Goal: Task Accomplishment & Management: Use online tool/utility

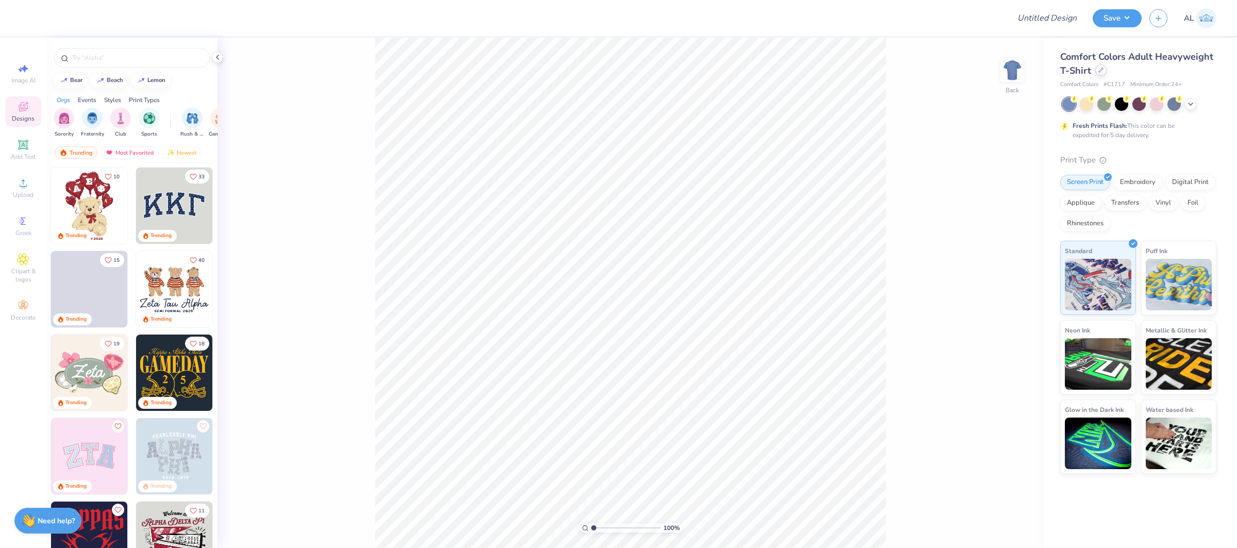
click at [1100, 72] on icon at bounding box center [1100, 70] width 5 height 5
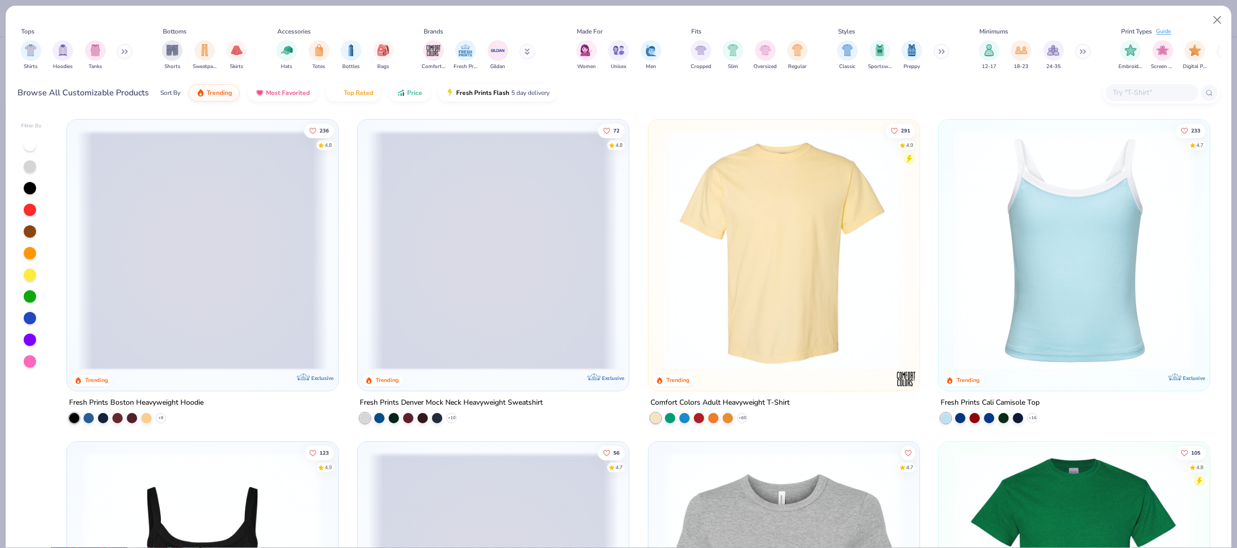
scroll to position [263, 0]
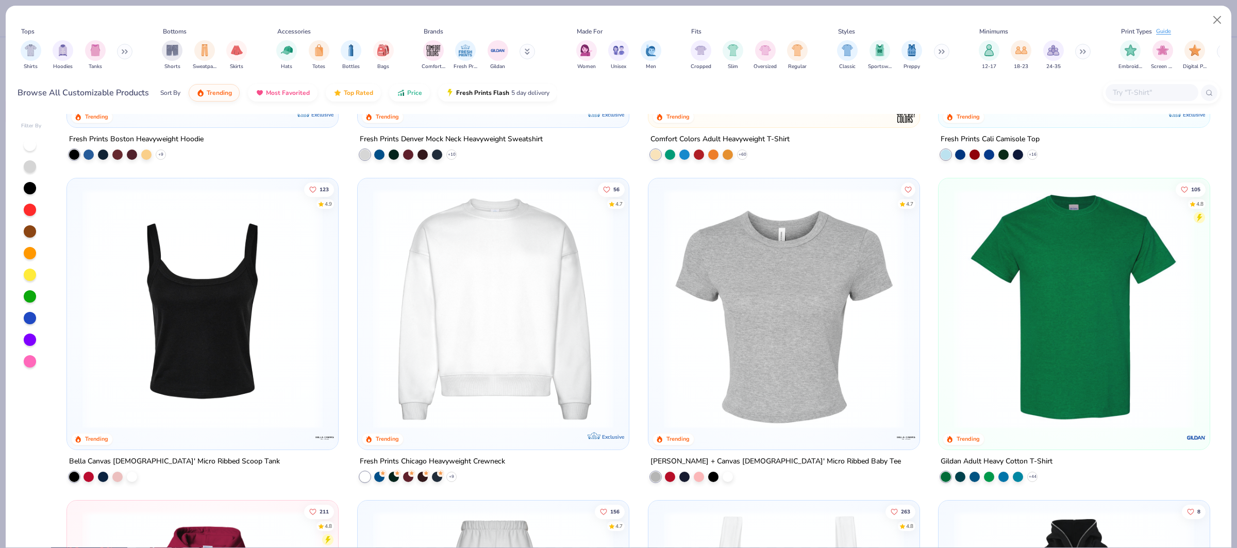
click at [821, 272] on img at bounding box center [784, 309] width 251 height 240
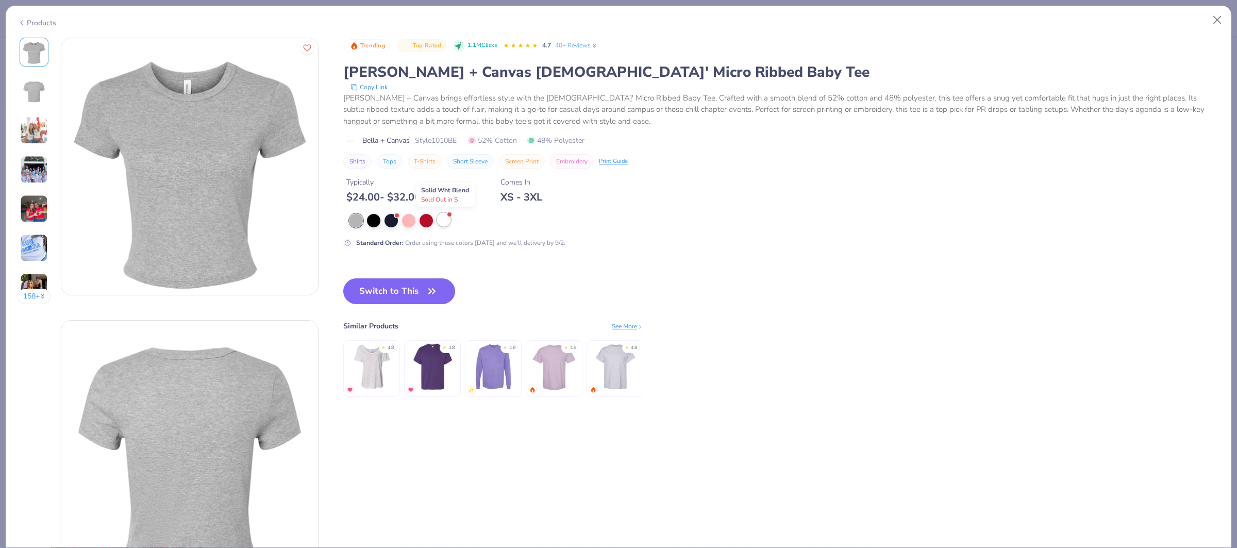
click at [442, 224] on div at bounding box center [443, 219] width 13 height 13
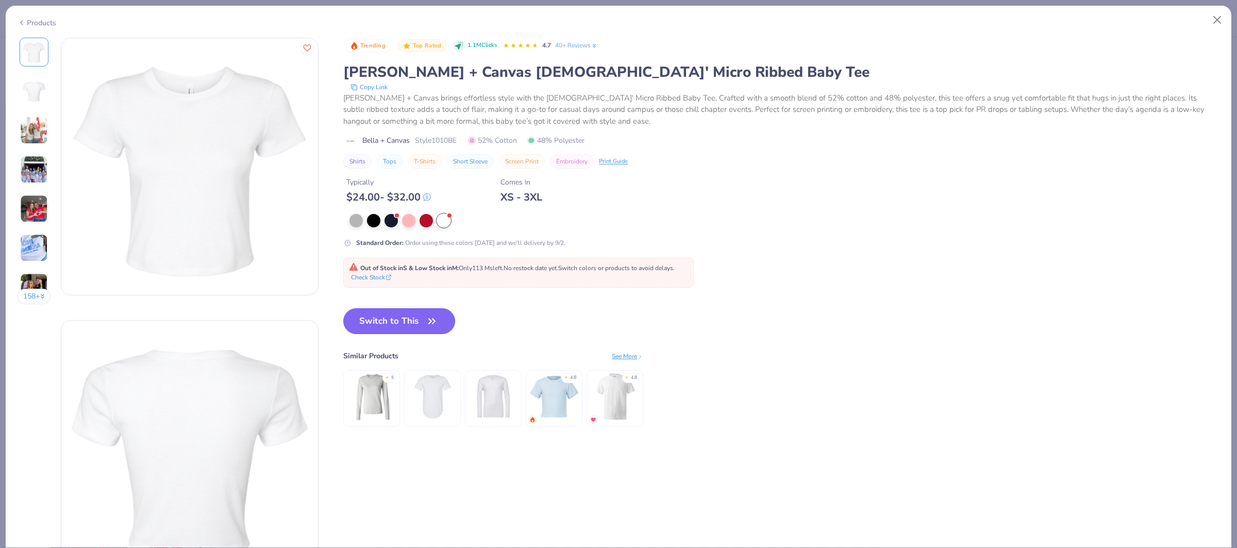
click at [392, 332] on button "Switch to This" at bounding box center [399, 321] width 112 height 26
type textarea "x"
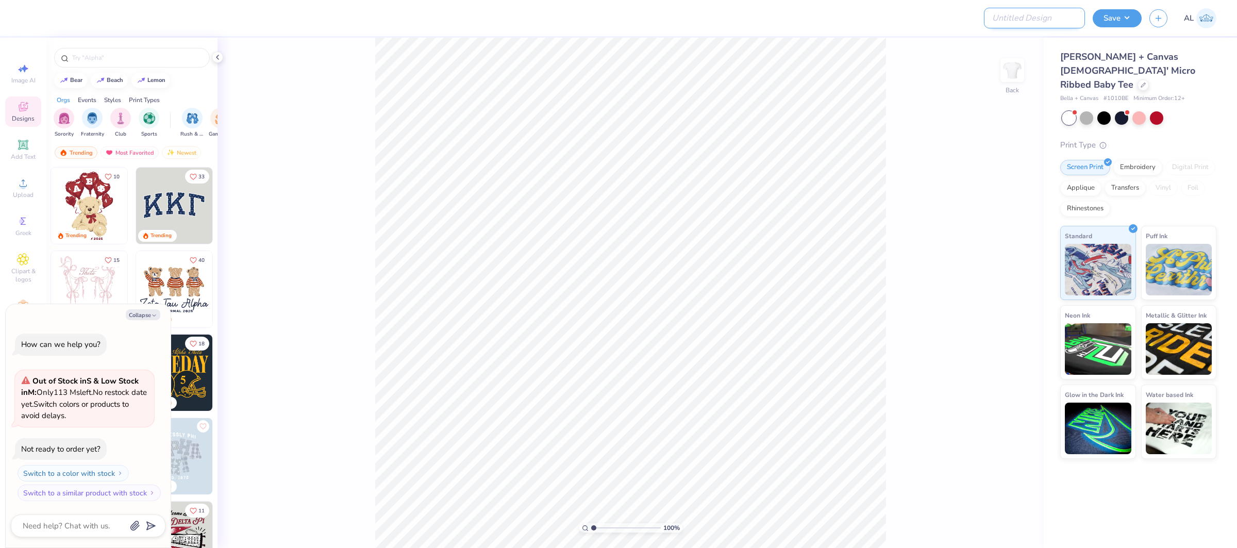
click at [1058, 20] on input "Design Title" at bounding box center [1034, 18] width 101 height 21
paste input "FPS239395"
type input "FPS239395"
type textarea "x"
type input "FPS239395"
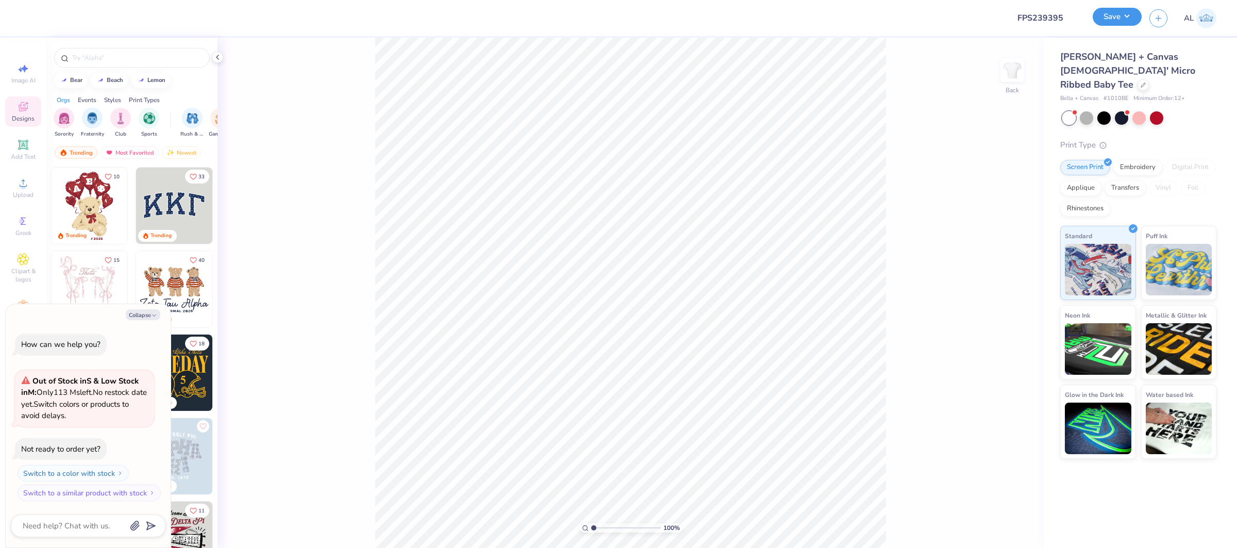
click at [1105, 20] on button "Save" at bounding box center [1117, 17] width 49 height 18
type textarea "x"
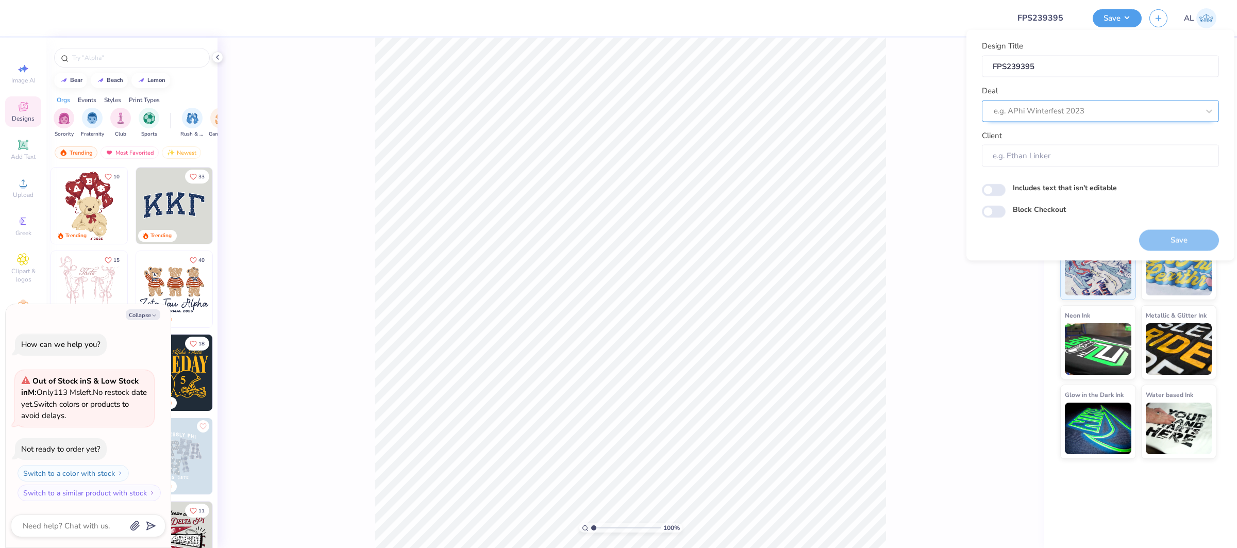
click at [1090, 115] on div at bounding box center [1096, 111] width 205 height 14
click at [1058, 141] on div "Design Tool Gallery" at bounding box center [1100, 138] width 229 height 17
type input "design tool gallery"
type textarea "x"
type input "Design Tool Gallery User"
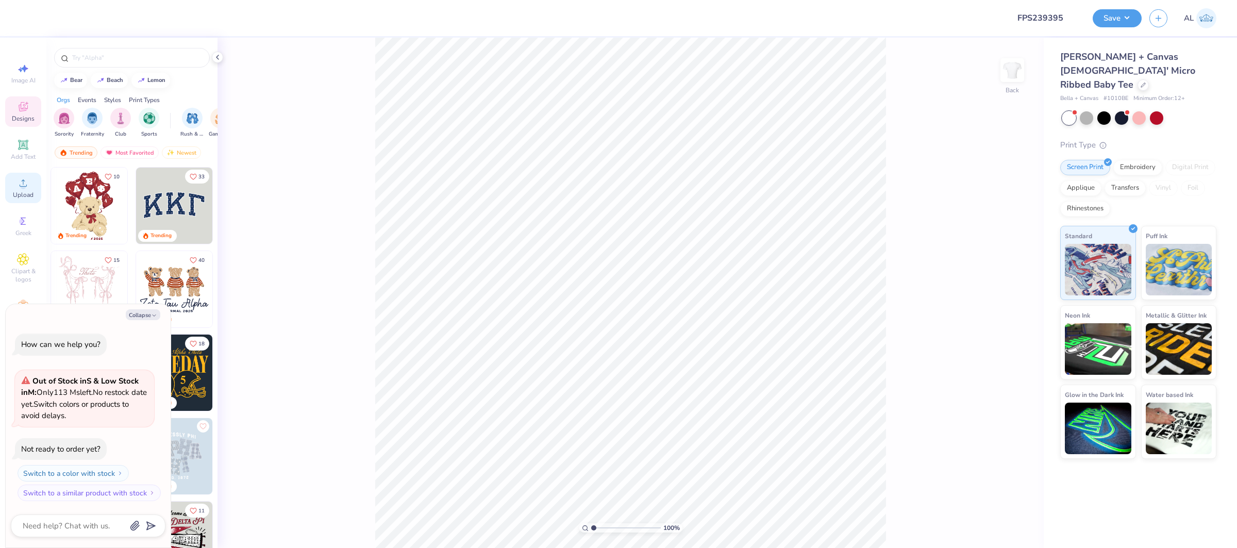
click at [25, 193] on span "Upload" at bounding box center [23, 195] width 21 height 8
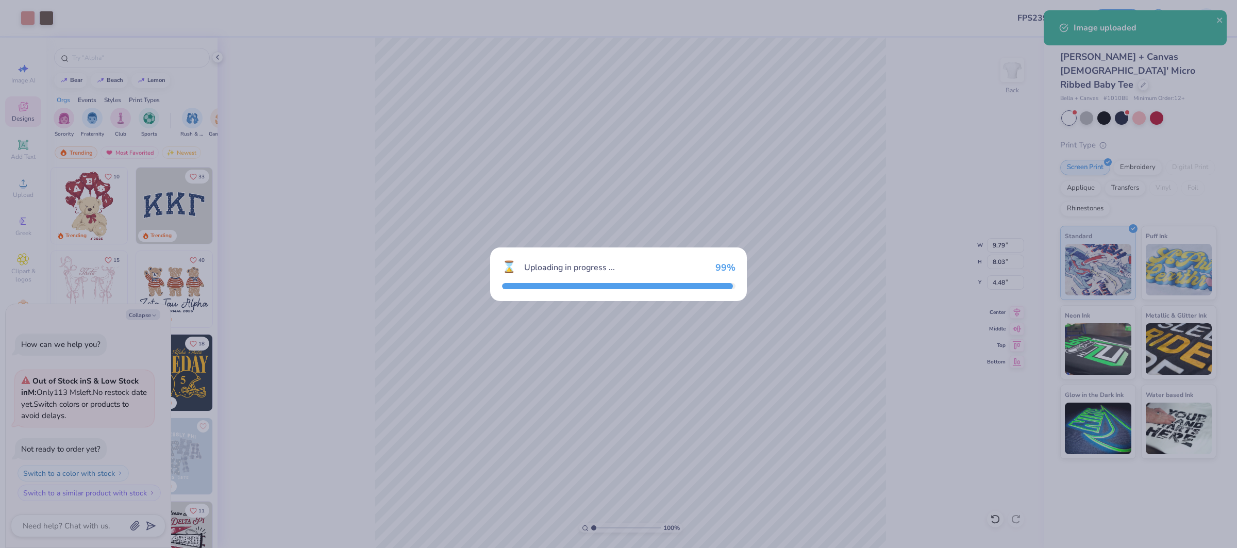
type textarea "x"
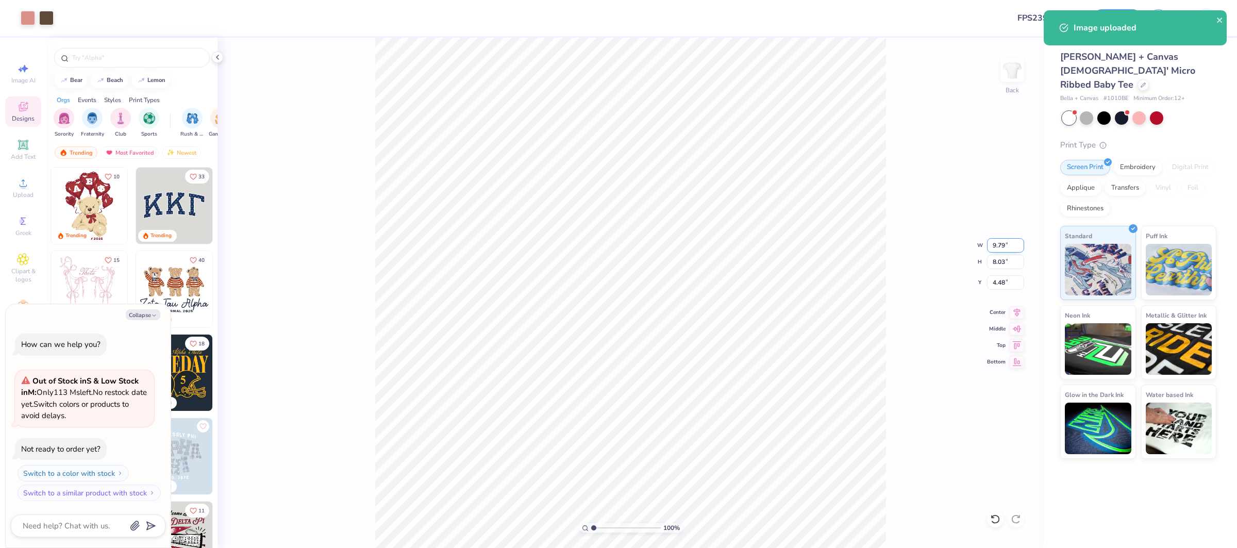
click at [1001, 246] on input "9.79" at bounding box center [1005, 245] width 37 height 14
type input "9"
type textarea "x"
type input "9.00"
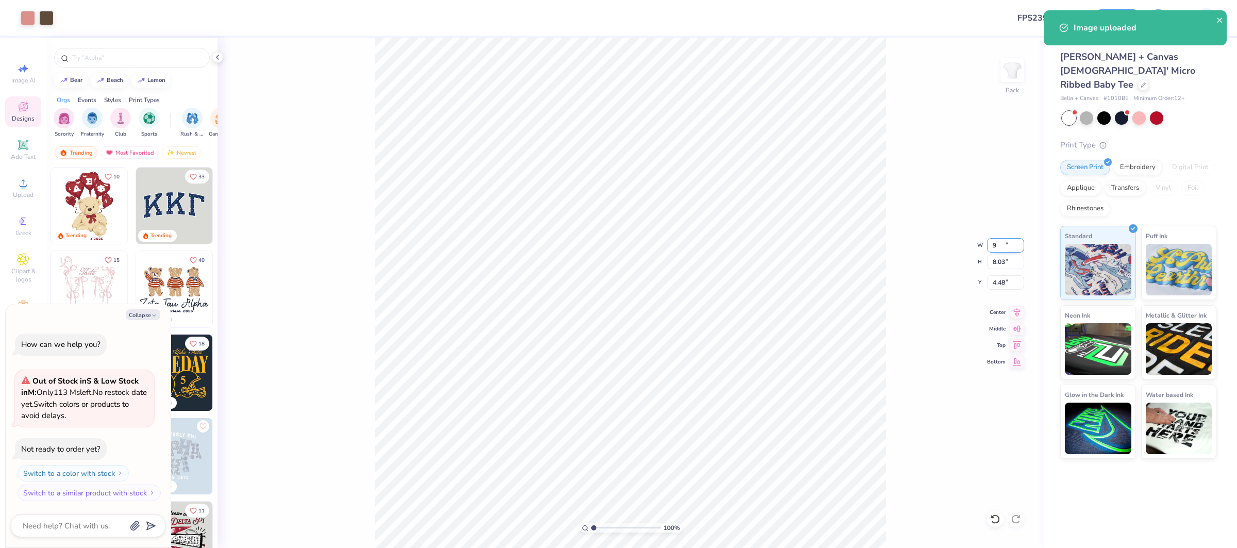
type input "7.38"
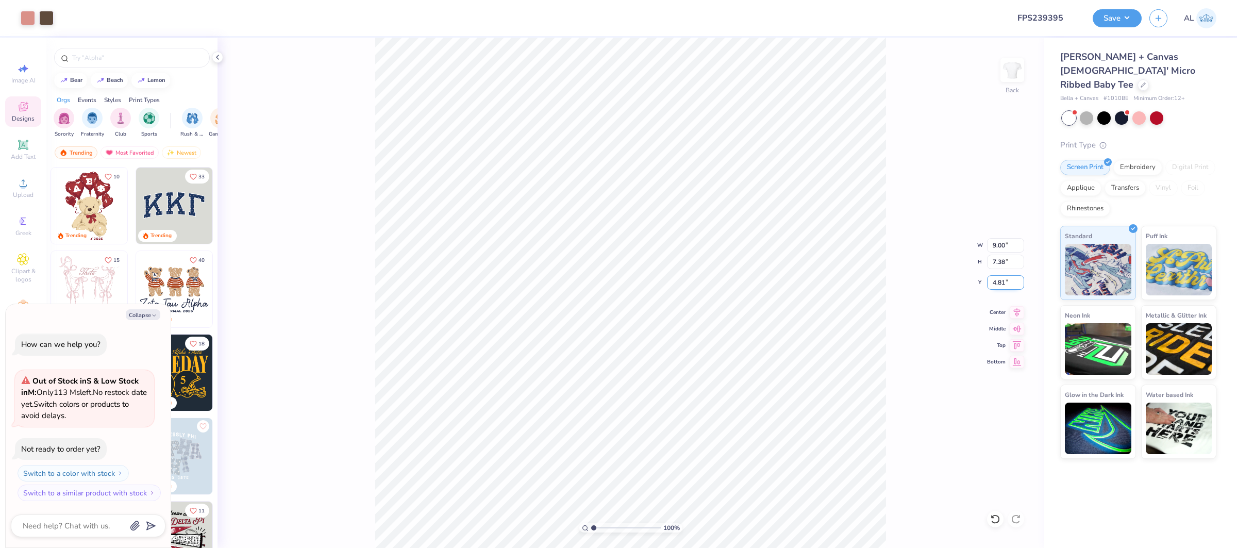
click at [1002, 287] on input "4.81" at bounding box center [1005, 282] width 37 height 14
type input "2"
type textarea "x"
type input "2.00"
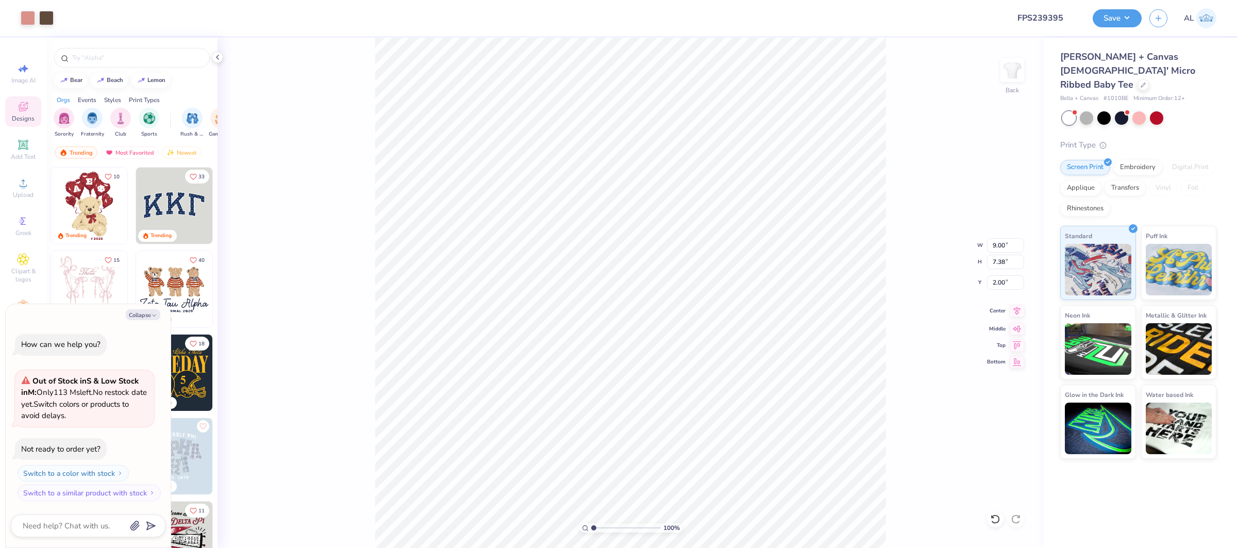
click at [1012, 308] on icon at bounding box center [1017, 311] width 14 height 12
click at [20, 176] on div "Upload" at bounding box center [23, 188] width 36 height 30
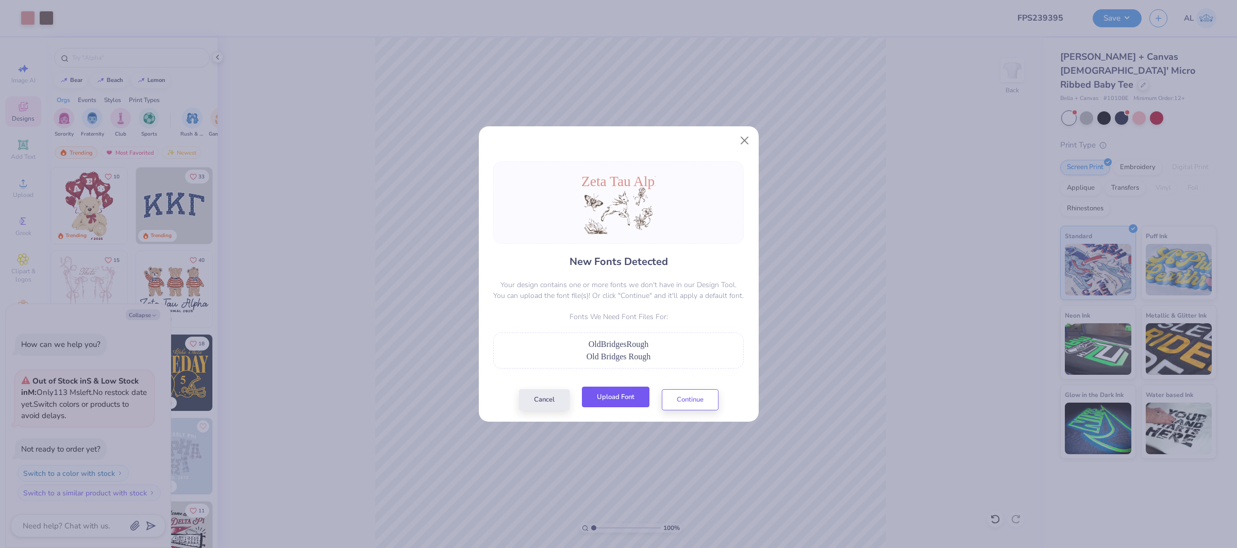
click at [607, 395] on button "Upload Font" at bounding box center [616, 397] width 68 height 21
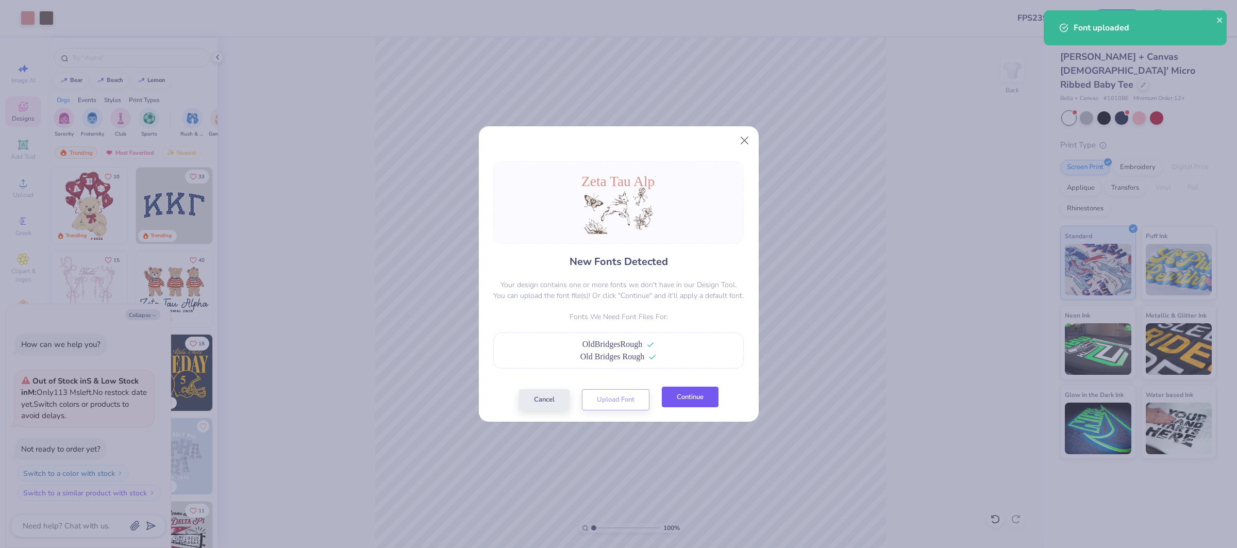
click at [706, 401] on button "Continue" at bounding box center [690, 397] width 57 height 21
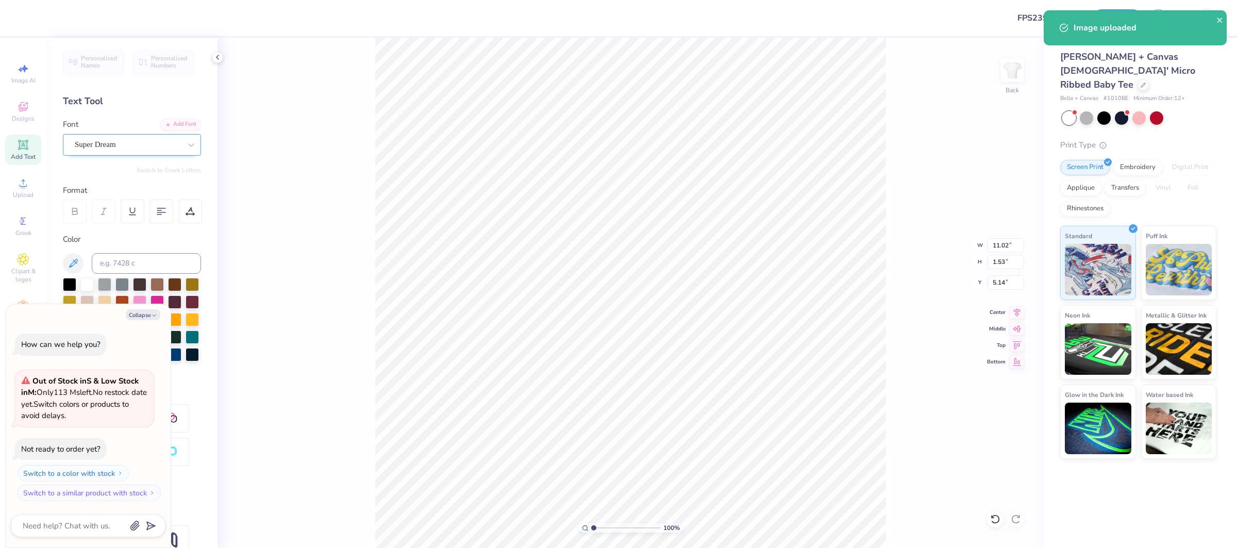
click at [122, 150] on div "Super Dream" at bounding box center [128, 145] width 108 height 16
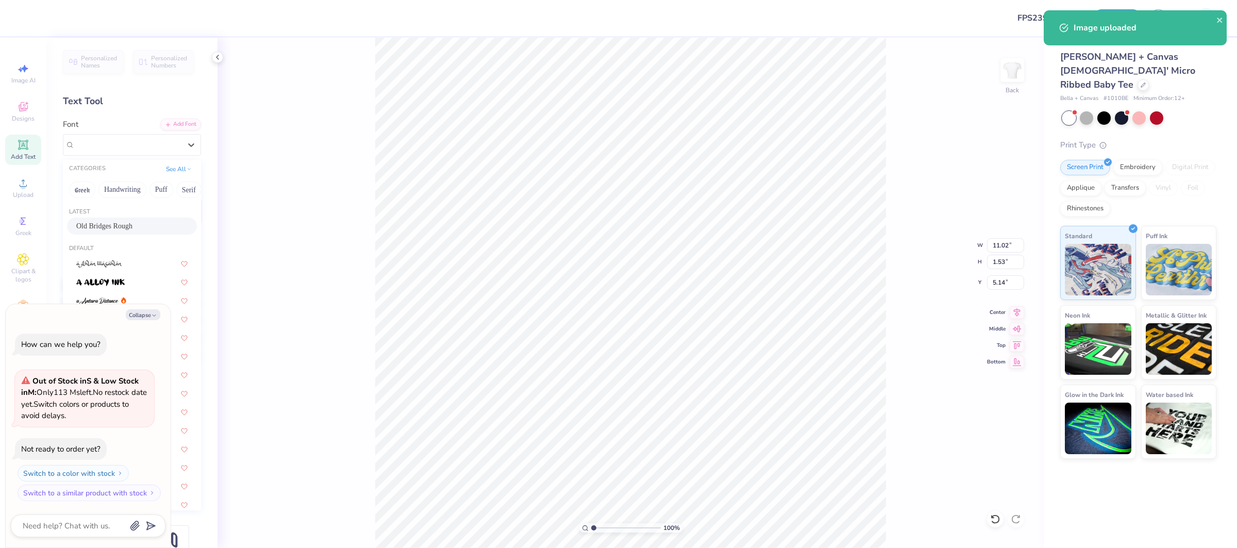
click at [130, 230] on div "Old Bridges Rough" at bounding box center [131, 226] width 111 height 11
click at [139, 314] on button "Collapse" at bounding box center [143, 314] width 35 height 11
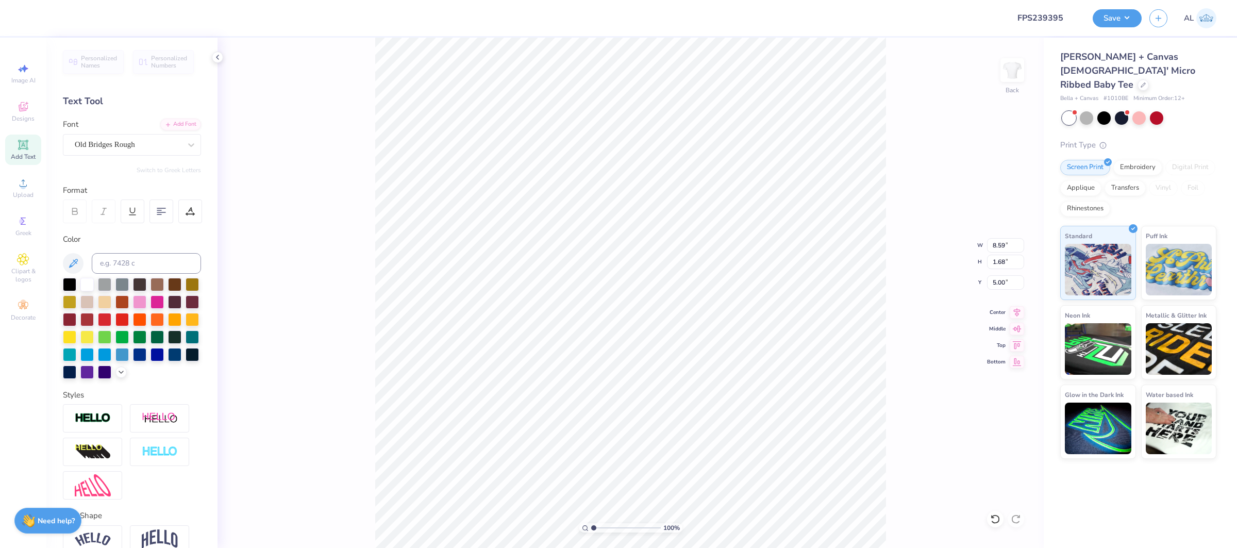
type textarea "x"
type input "8.59"
type input "1.68"
type input "5.00"
type textarea "x"
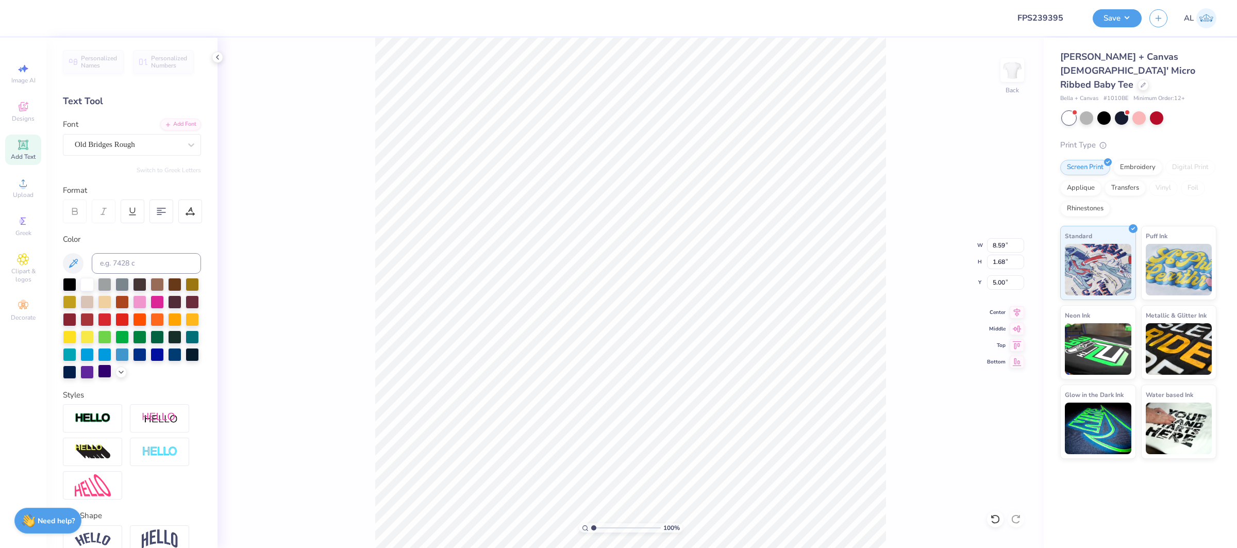
click at [94, 414] on img at bounding box center [93, 418] width 36 height 12
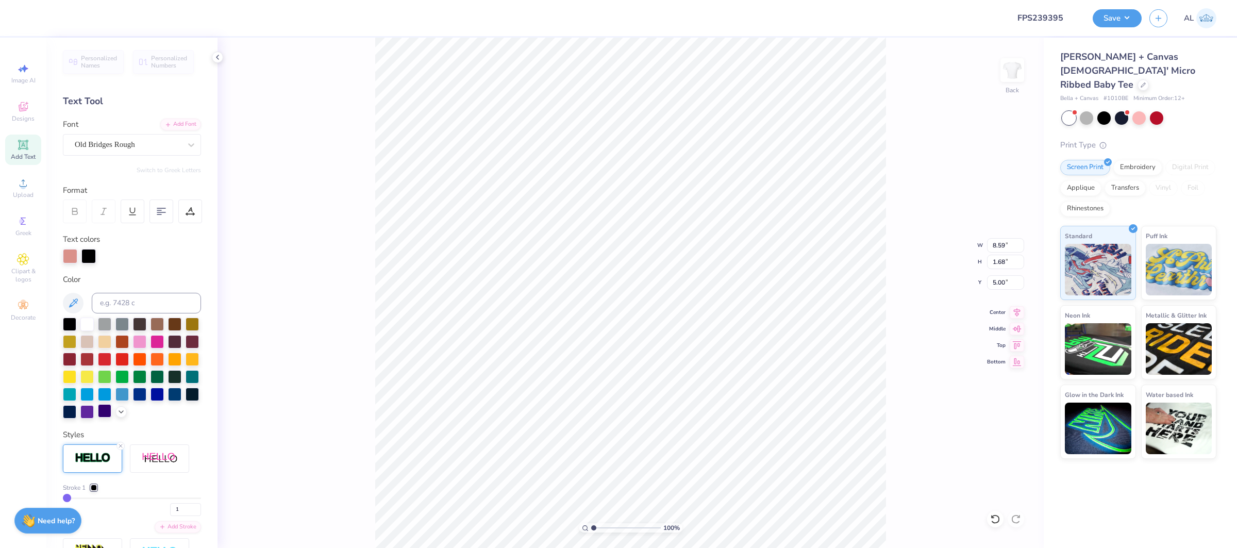
type input "8.60"
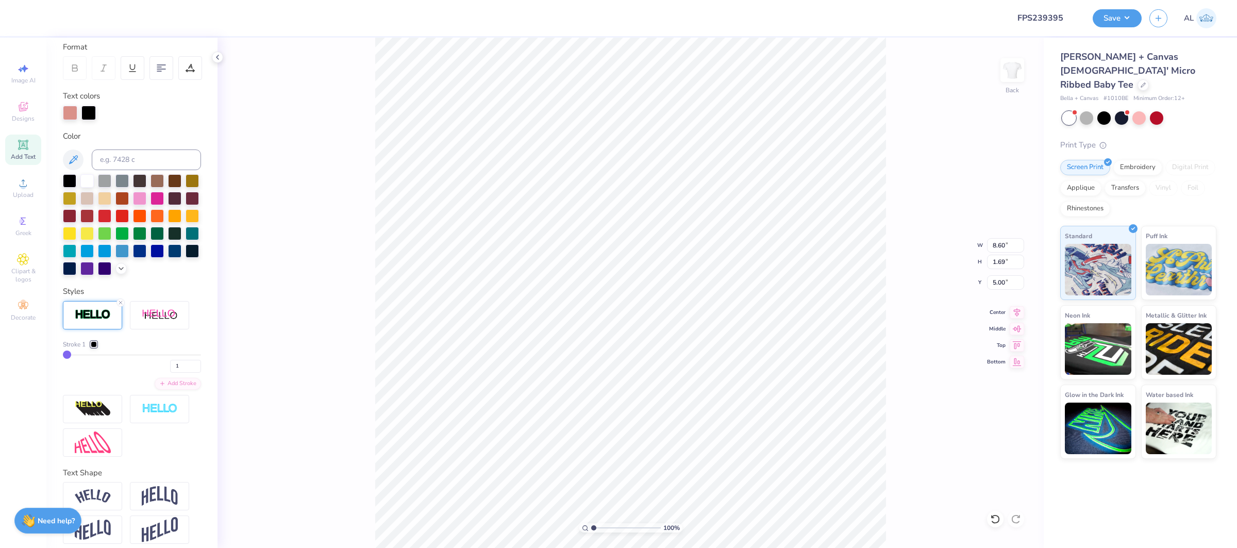
scroll to position [151, 0]
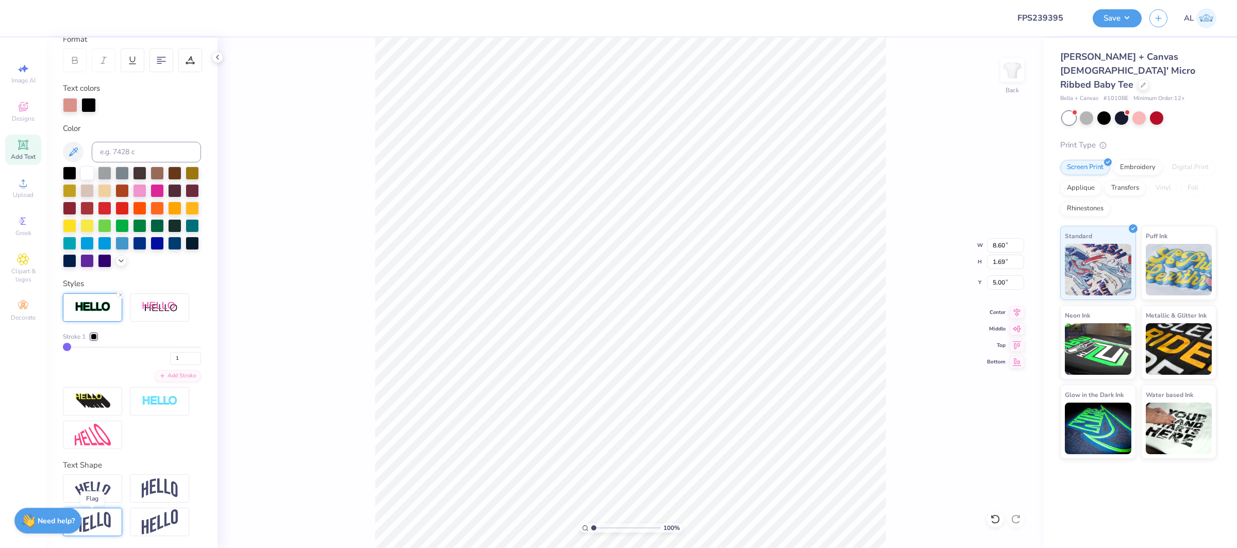
click at [104, 518] on img at bounding box center [93, 522] width 36 height 20
type input "1.83"
click at [997, 243] on input "8.60" at bounding box center [1005, 245] width 37 height 14
type input "2.09"
click at [997, 243] on input "8.60" at bounding box center [1005, 245] width 37 height 14
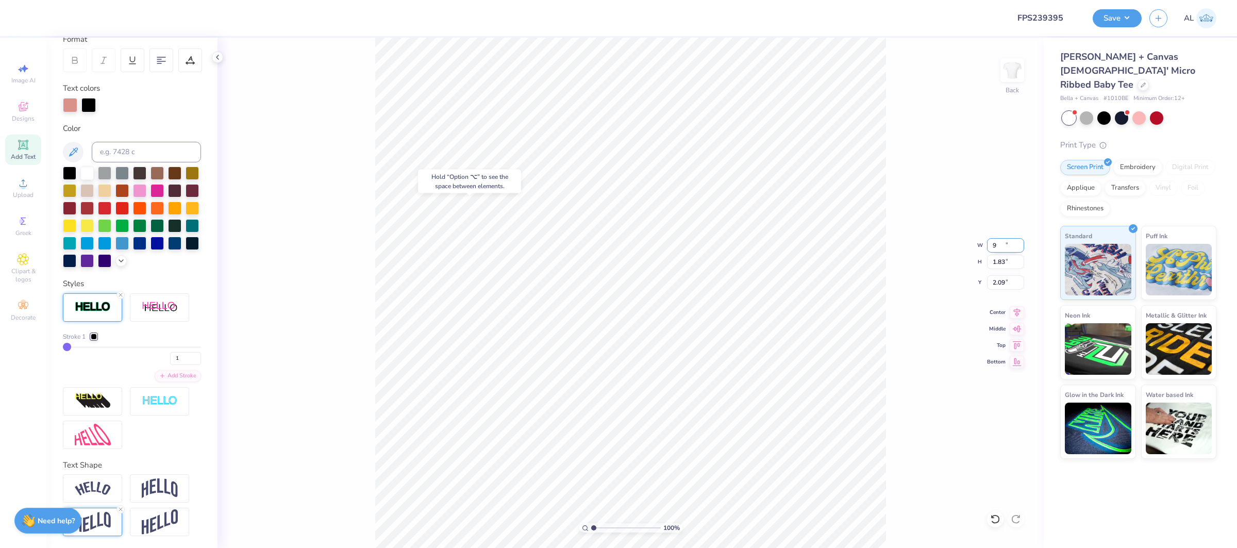
type input "9.00"
type input "1.91"
type input "2.04"
click at [625, 527] on input "range" at bounding box center [626, 527] width 70 height 9
drag, startPoint x: 625, startPoint y: 527, endPoint x: 607, endPoint y: 528, distance: 18.1
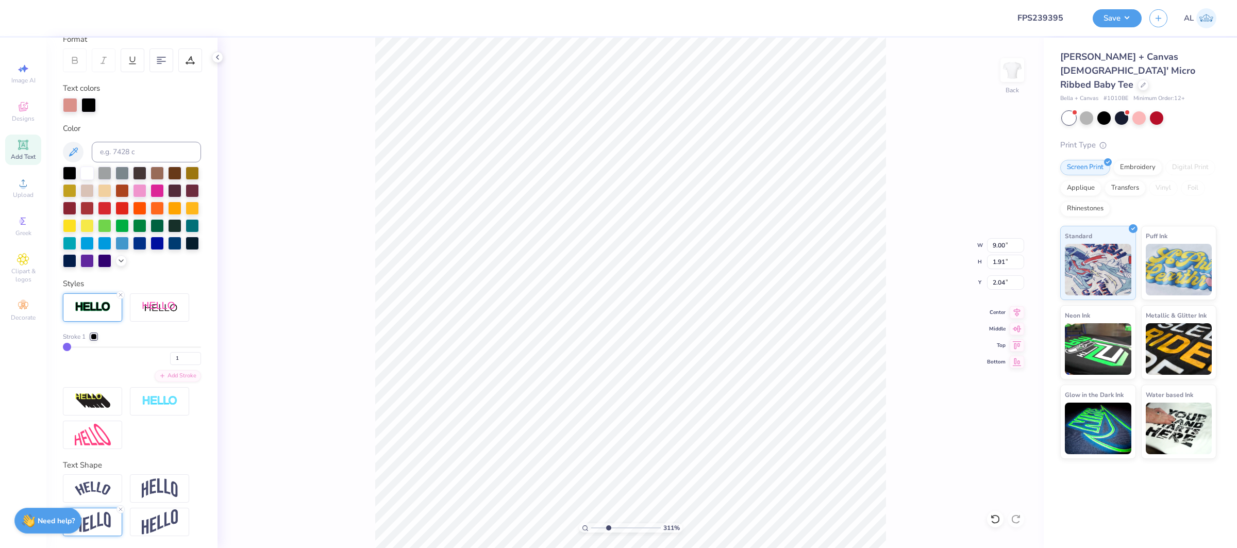
type input "2.97"
click at [607, 528] on input "range" at bounding box center [626, 527] width 70 height 9
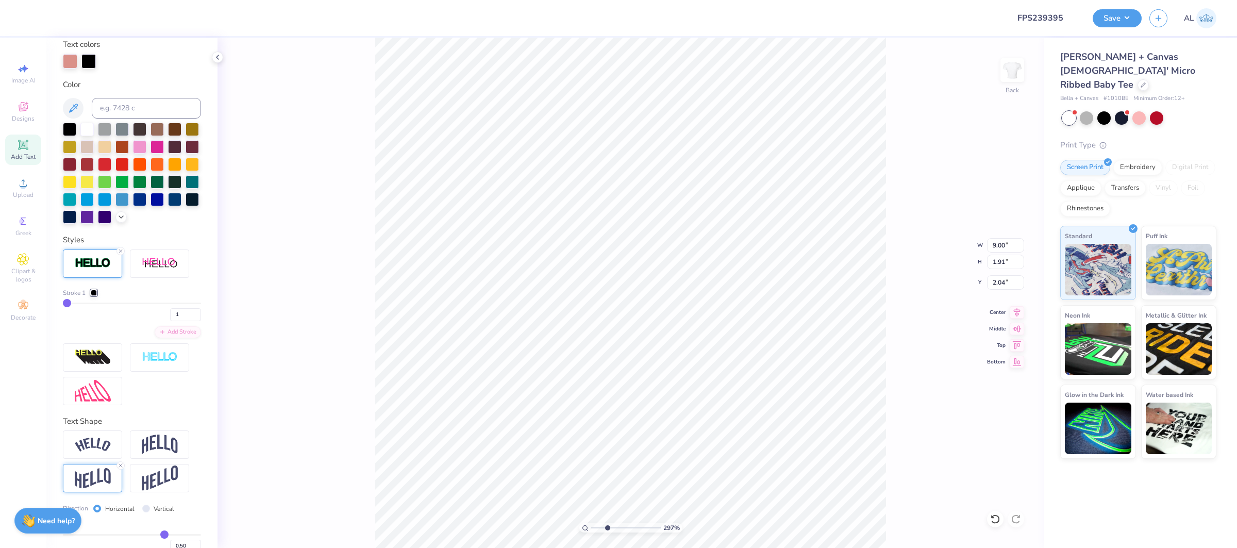
scroll to position [212, 0]
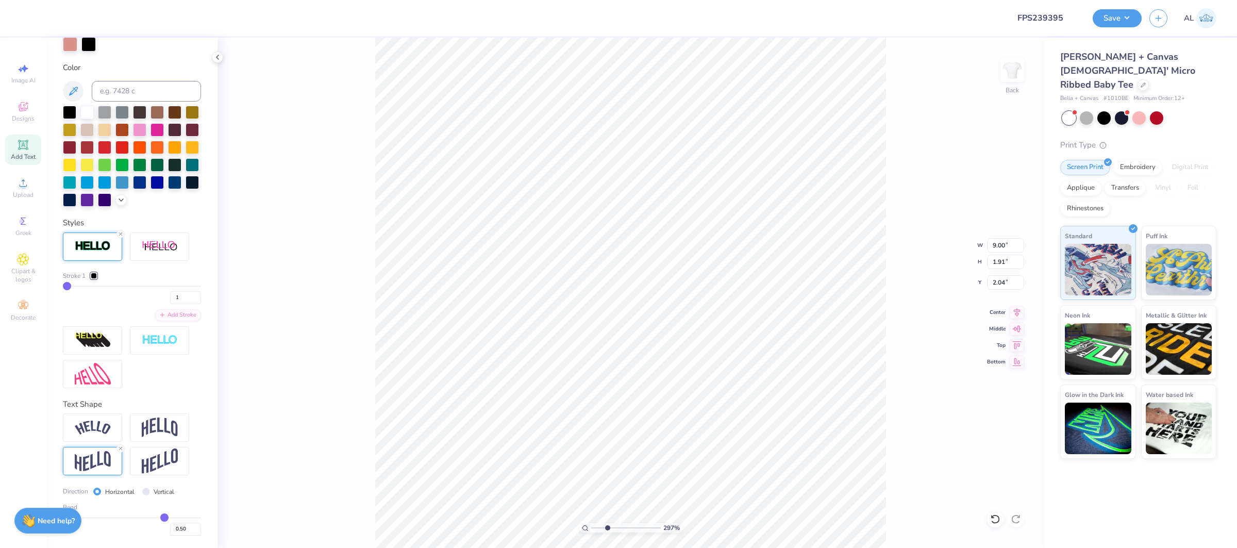
type input "0.53"
type input "0.54"
type input "0.55"
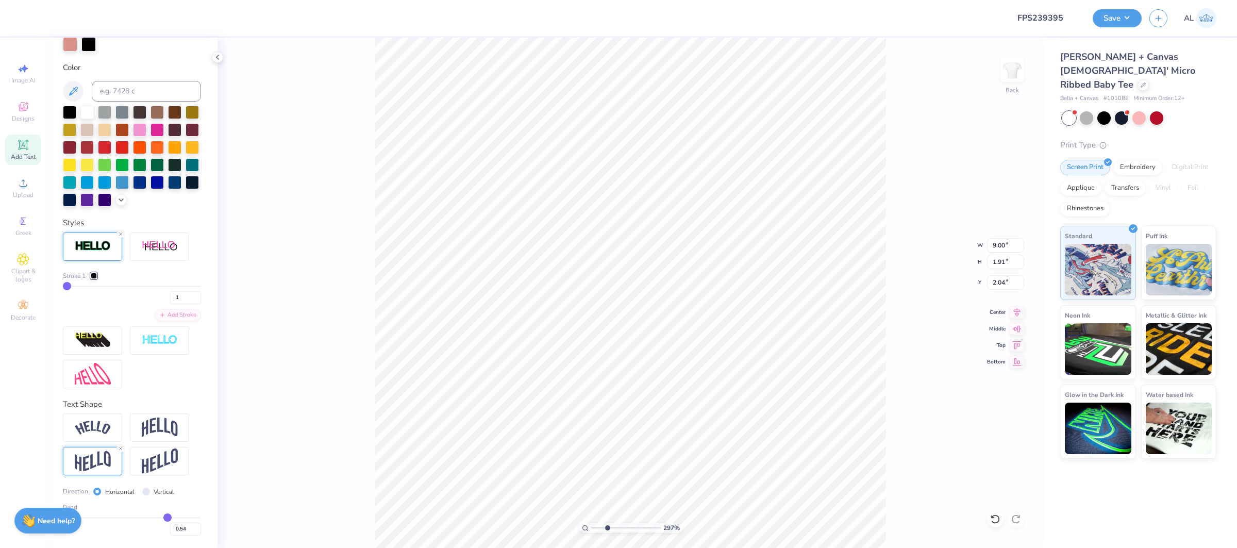
type input "0.55"
type input "0.56"
type input "0.57"
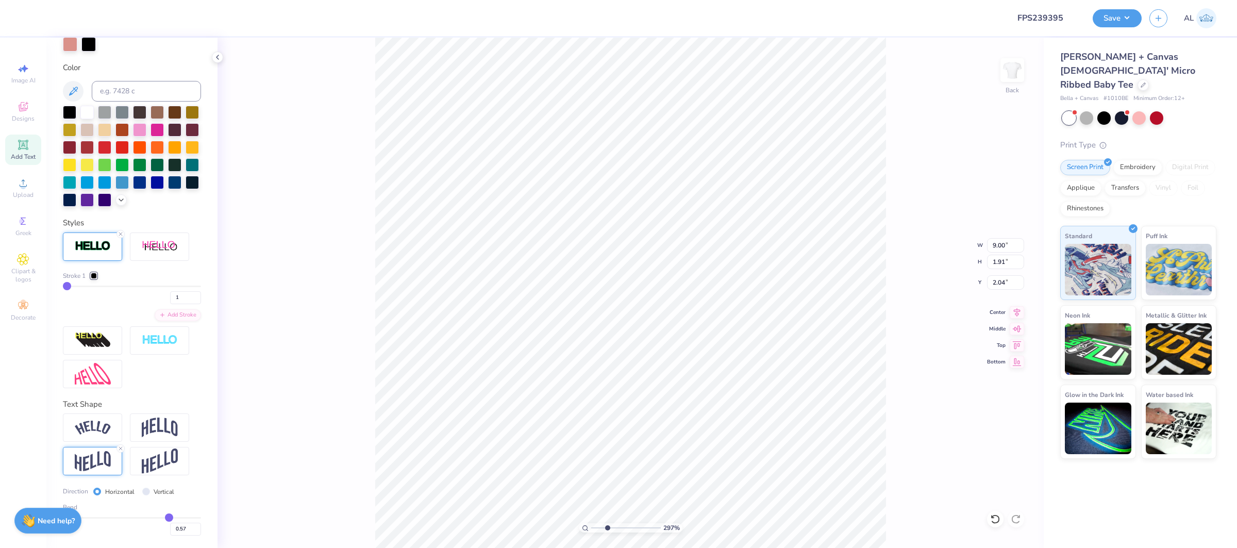
type input "0.56"
type input "0.55"
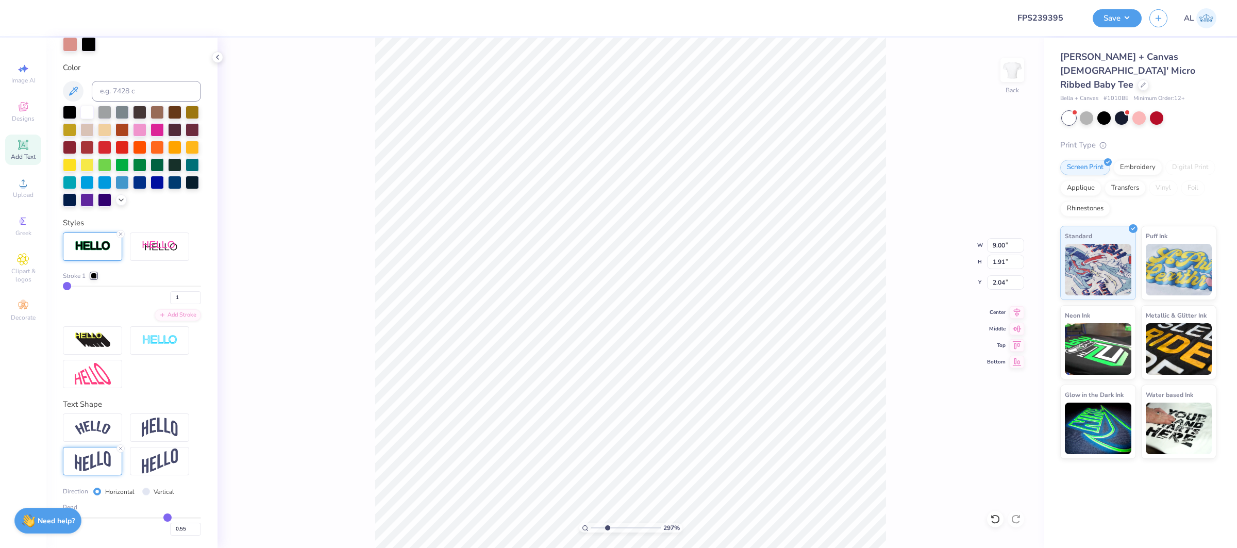
click at [168, 518] on input "range" at bounding box center [132, 518] width 138 height 2
type input "1.99"
type input "2.00"
type input "0.56"
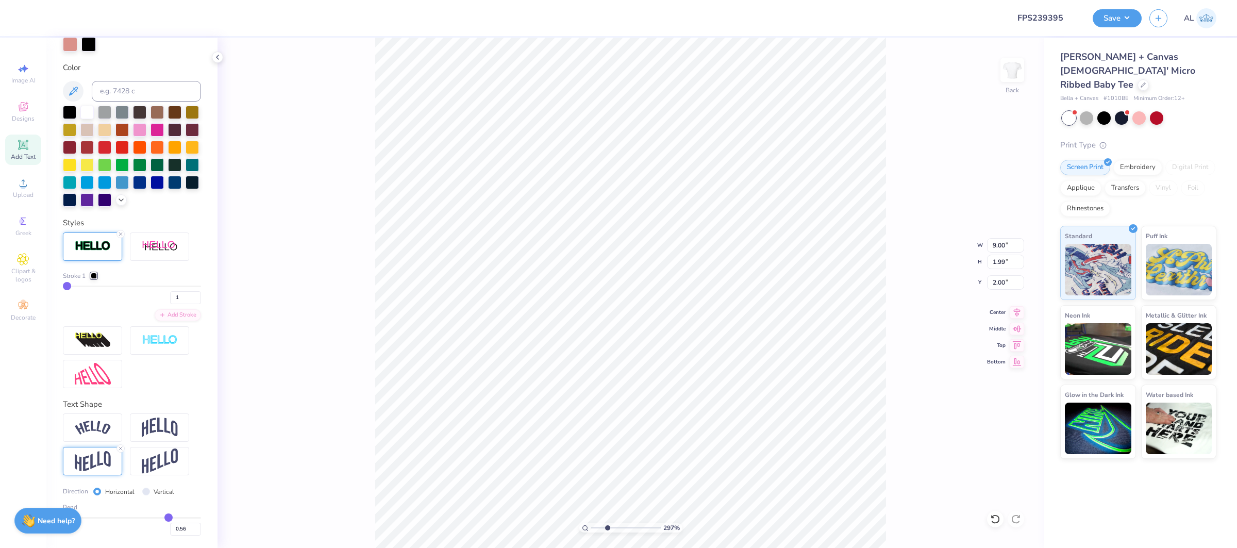
type input "0.57"
type input "0.59"
type input "0.6"
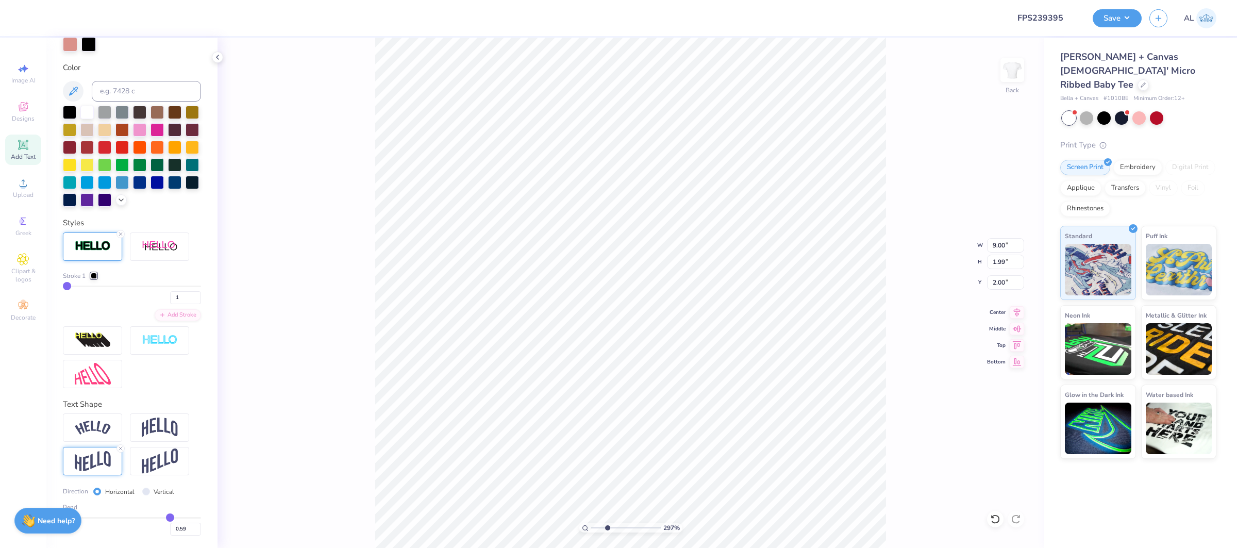
type input "0.60"
type input "0.62"
type input "0.63"
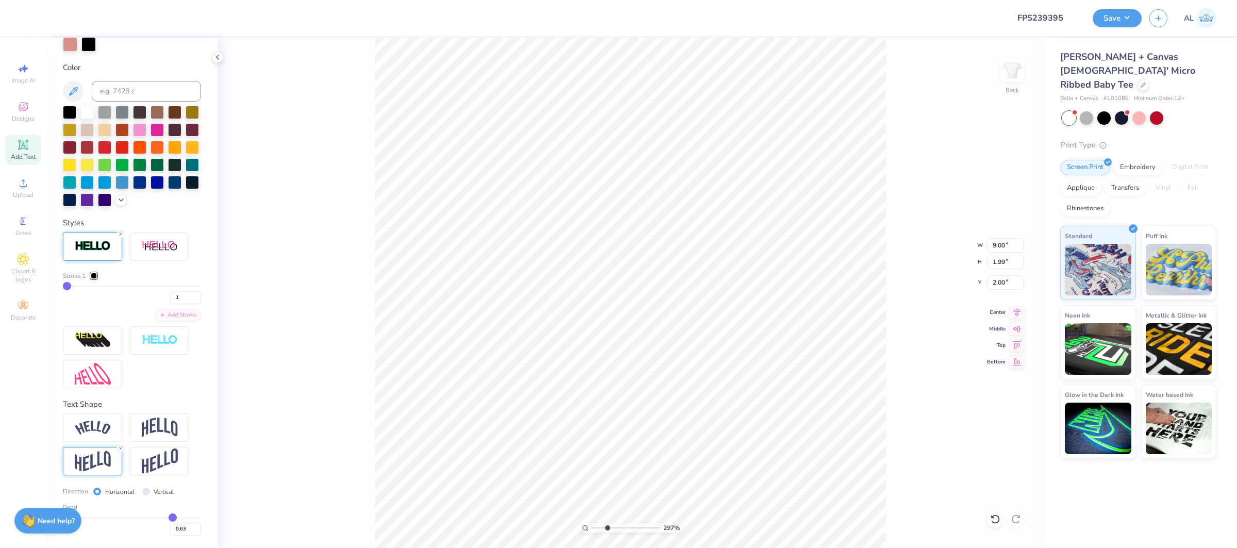
type input "0.63"
click at [173, 517] on input "range" at bounding box center [132, 518] width 138 height 2
type input "2.12"
type input "1.94"
type input "0.62"
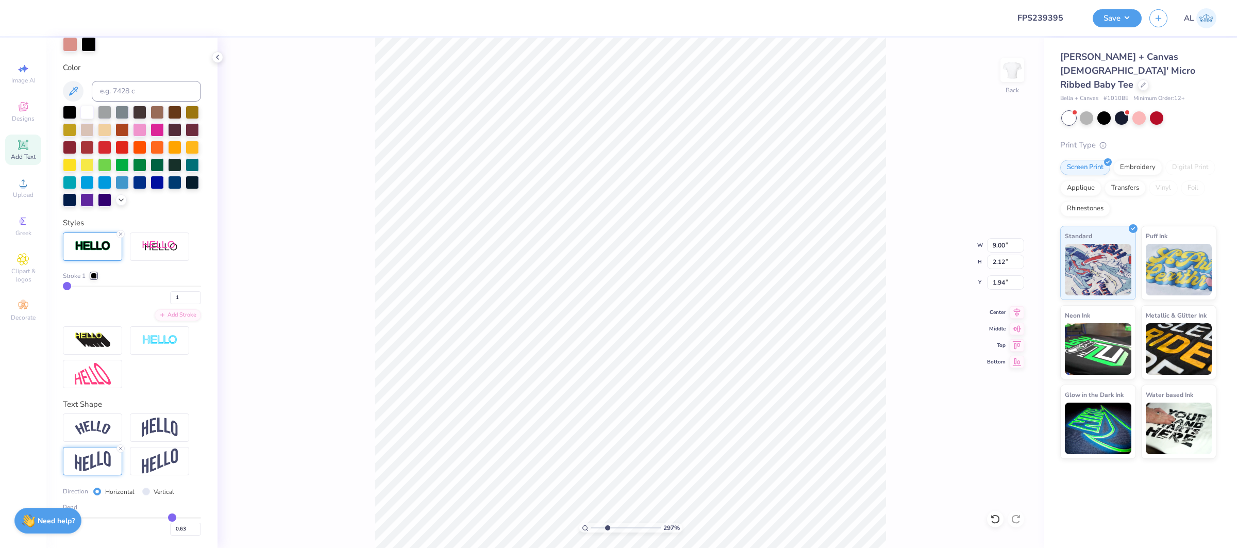
type input "0.62"
type input "0.61"
drag, startPoint x: 173, startPoint y: 517, endPoint x: 219, endPoint y: 478, distance: 60.4
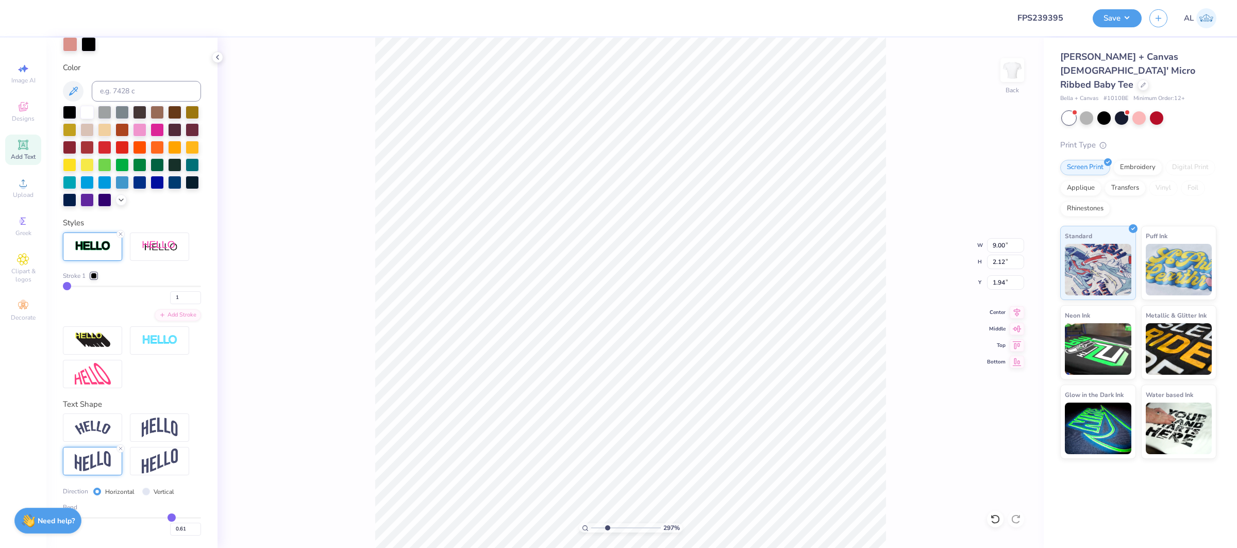
click at [171, 517] on input "range" at bounding box center [132, 518] width 138 height 2
type input "2.09"
type input "1.96"
type input "0.63"
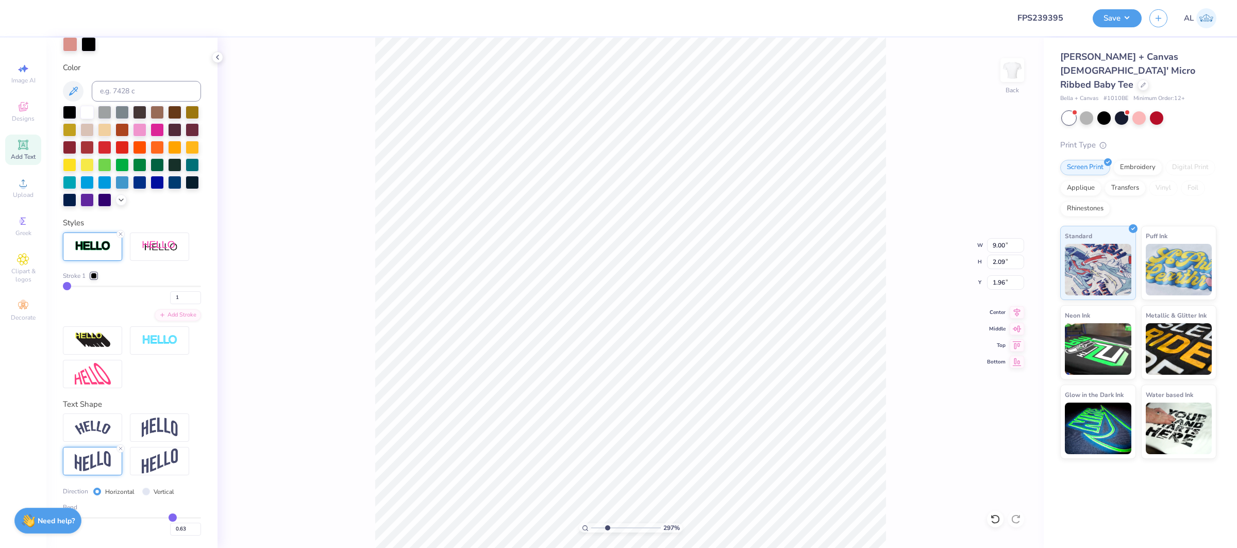
type input "0.65"
type input "0.66"
type input "0.67"
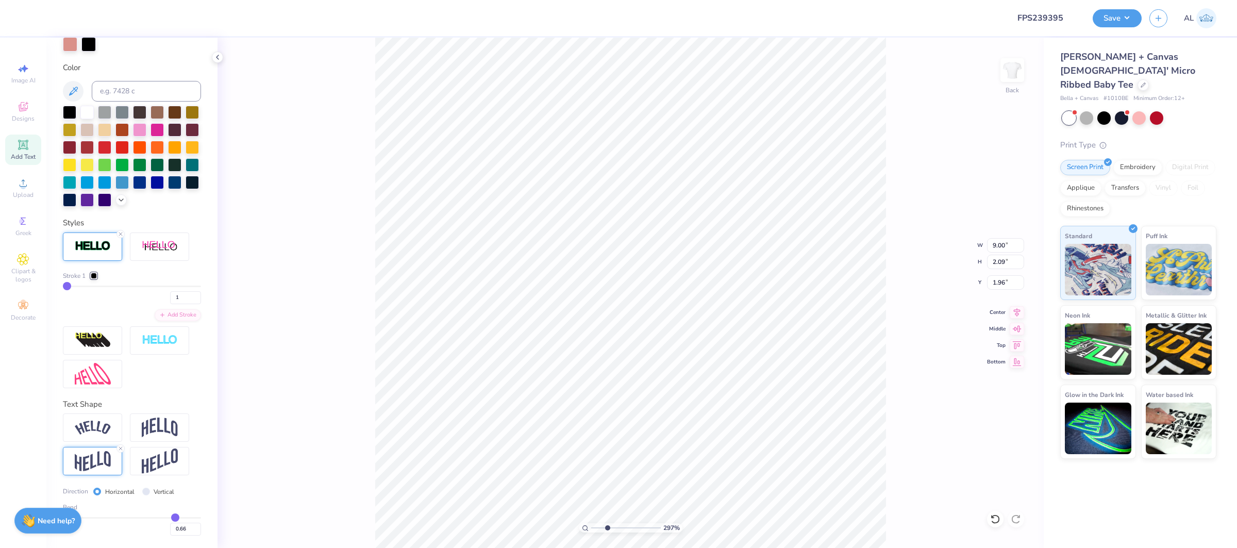
type input "0.67"
type input "0.66"
type input "0.65"
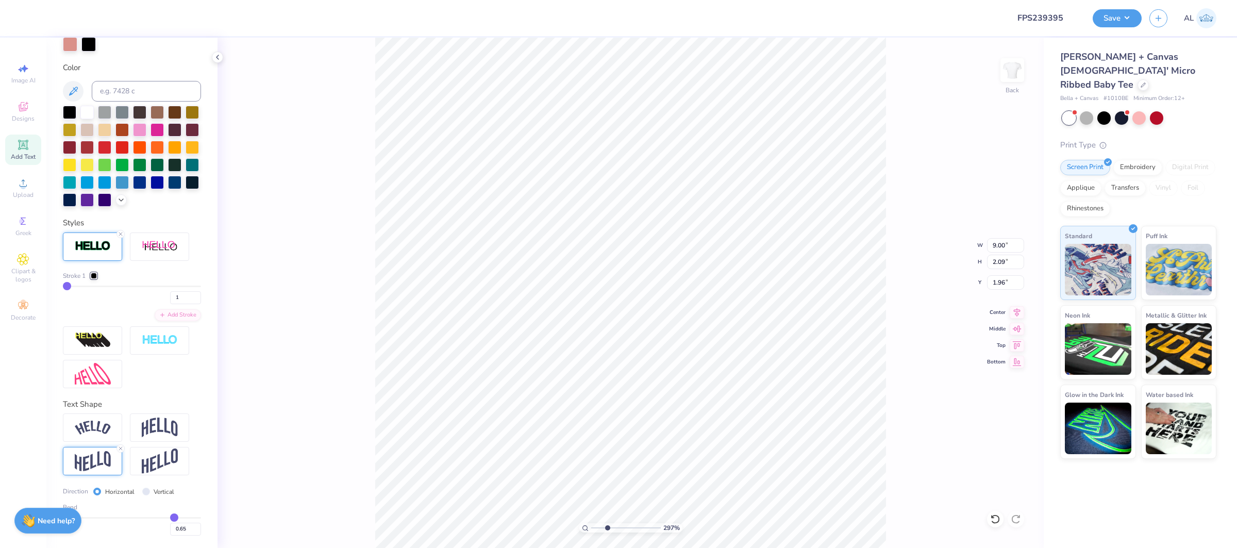
type input "0.65"
click at [174, 519] on input "range" at bounding box center [132, 518] width 138 height 2
type input "2.15"
click at [995, 281] on input "1.92" at bounding box center [1005, 282] width 37 height 14
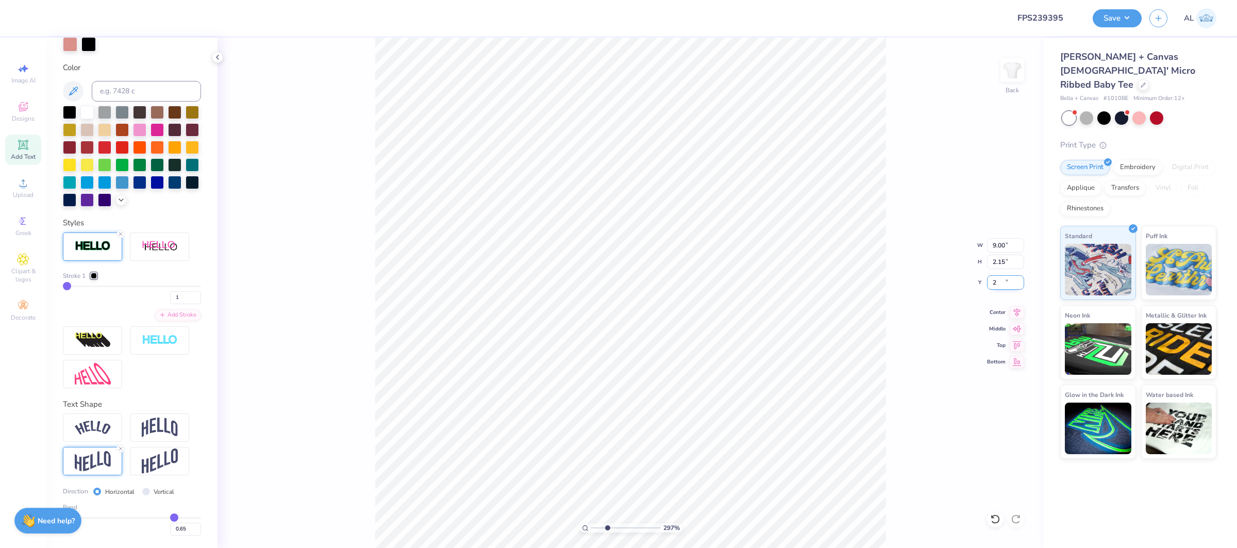
type input "2.00"
click at [198, 532] on input "0.64" at bounding box center [185, 529] width 31 height 13
click at [198, 532] on input "0.63" at bounding box center [185, 529] width 31 height 13
type input "0.62"
click at [198, 532] on input "0.62" at bounding box center [185, 529] width 31 height 13
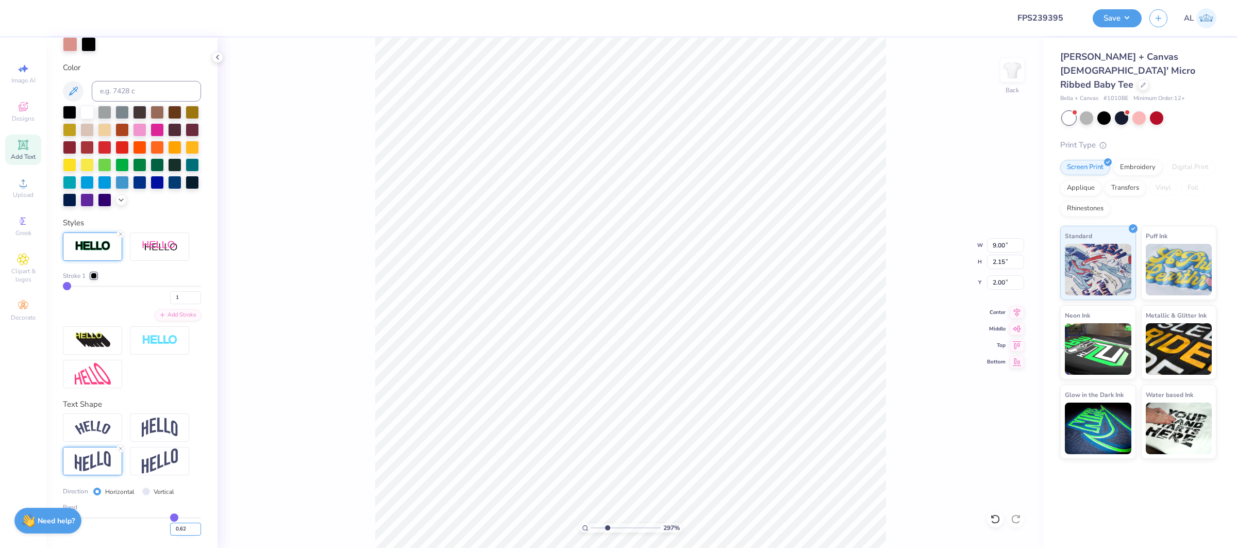
type input "0.62"
type input "2.10"
type input "2.02"
drag, startPoint x: 608, startPoint y: 528, endPoint x: 596, endPoint y: 528, distance: 11.9
type input "1.43"
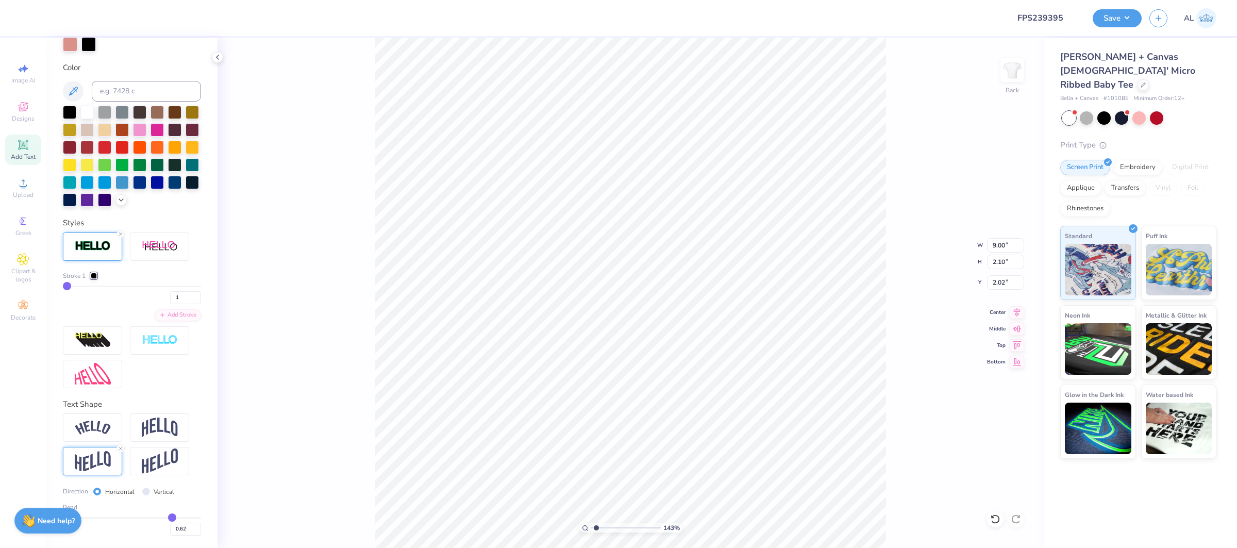
click at [596, 528] on input "range" at bounding box center [626, 527] width 70 height 9
click at [197, 533] on input "0.61" at bounding box center [185, 529] width 31 height 13
type input "0.6"
click at [197, 533] on input "0.6" at bounding box center [185, 529] width 31 height 13
type input "0.6"
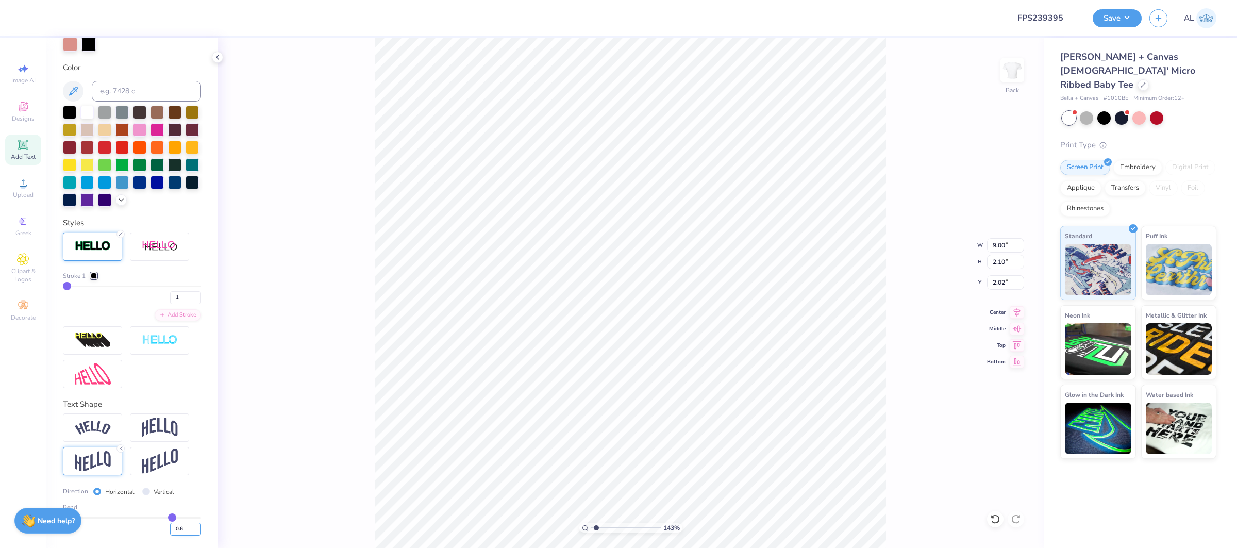
type input "0.60"
type input "2.07"
click at [996, 281] on input "2.04" at bounding box center [1005, 282] width 37 height 14
type input "2.00"
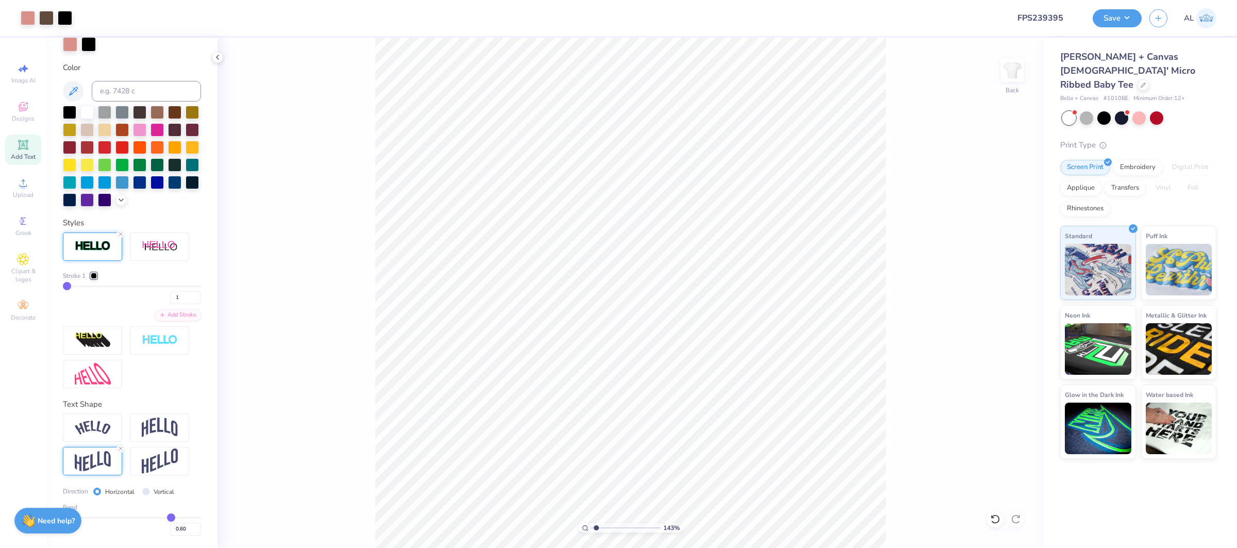
click at [27, 148] on icon at bounding box center [23, 145] width 10 height 10
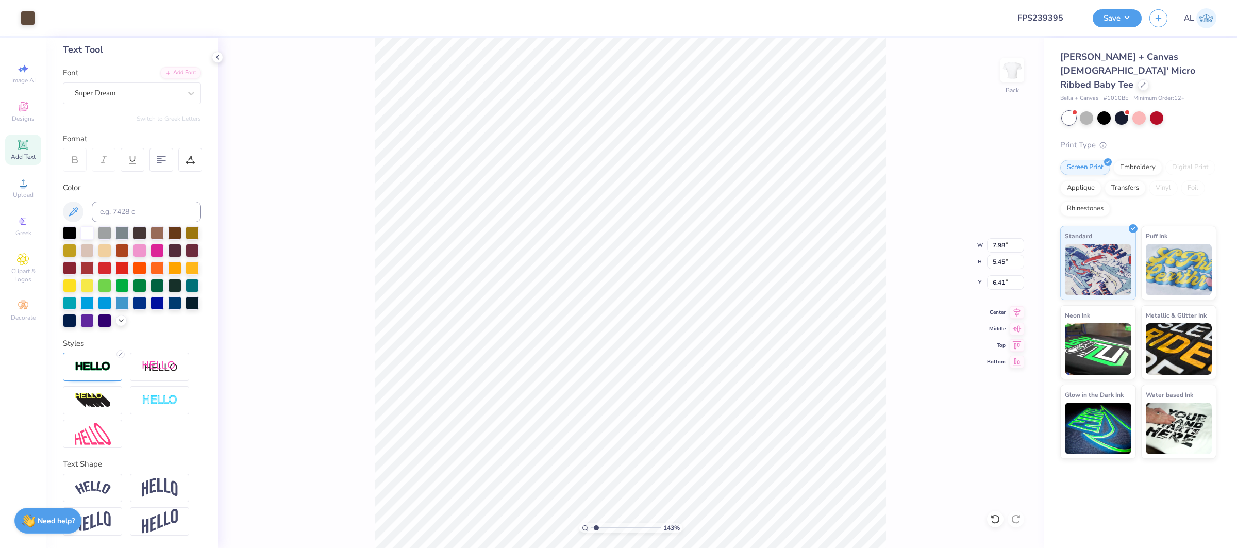
type input "7.98"
type input "5.45"
type input "3.72"
click at [623, 528] on input "range" at bounding box center [626, 527] width 70 height 9
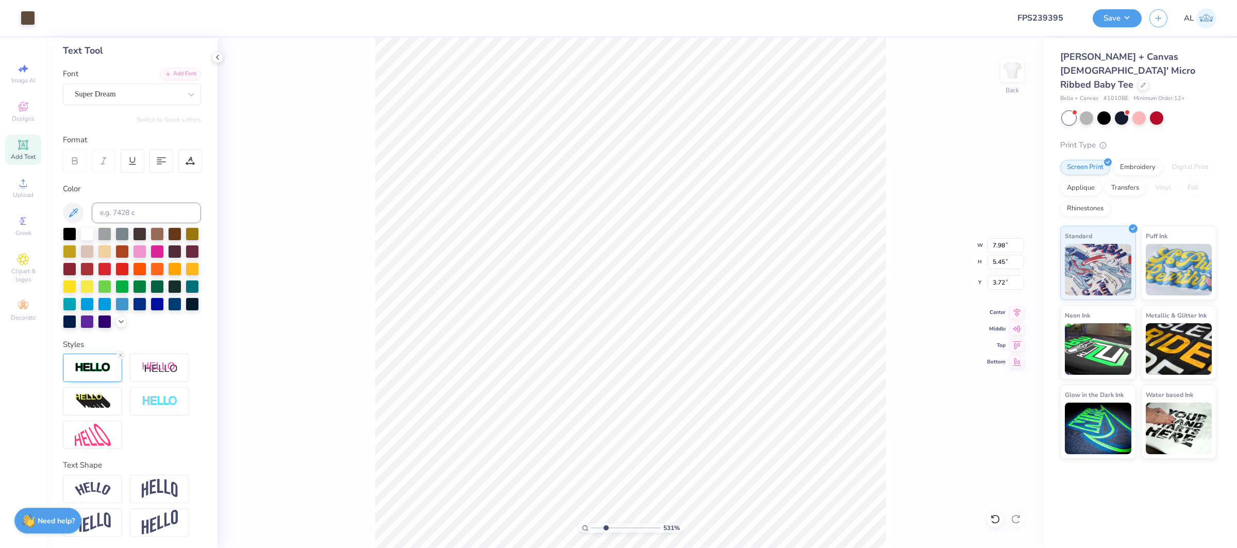
click at [606, 527] on input "range" at bounding box center [626, 527] width 70 height 9
drag, startPoint x: 606, startPoint y: 527, endPoint x: 600, endPoint y: 529, distance: 5.9
type input "1.96"
click at [600, 529] on input "range" at bounding box center [626, 527] width 70 height 9
type input "8.38"
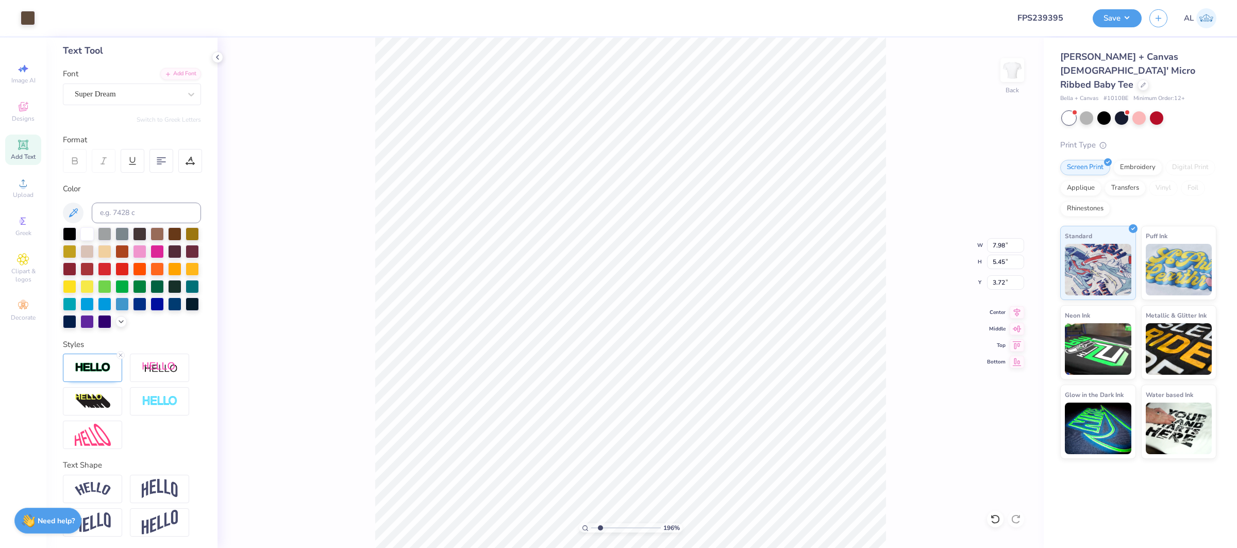
type input "5.72"
type input "3.02"
click at [607, 528] on input "range" at bounding box center [626, 527] width 70 height 9
type input "3.67"
type input "8.34"
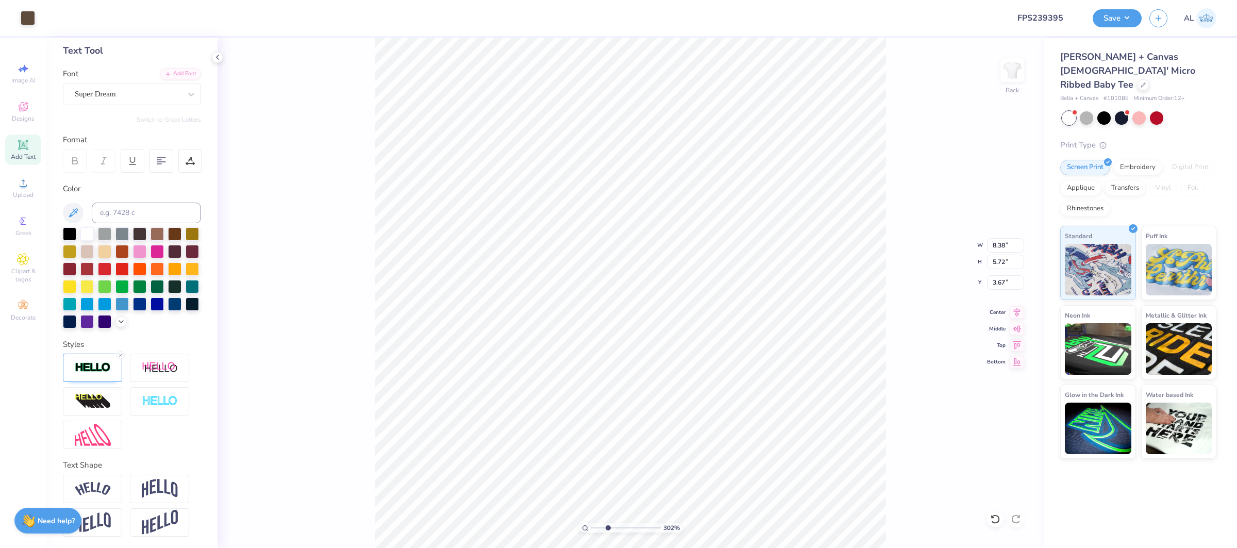
type input "5.69"
type input "3.69"
type input "1"
click at [583, 524] on div "100 %" at bounding box center [630, 527] width 103 height 9
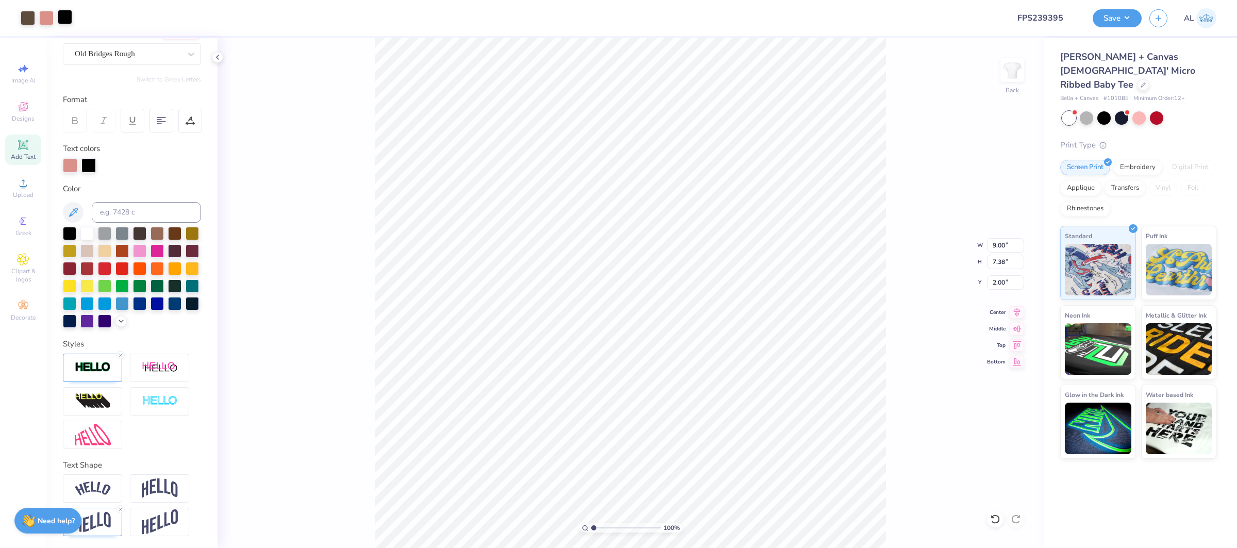
click at [64, 15] on div at bounding box center [65, 17] width 14 height 14
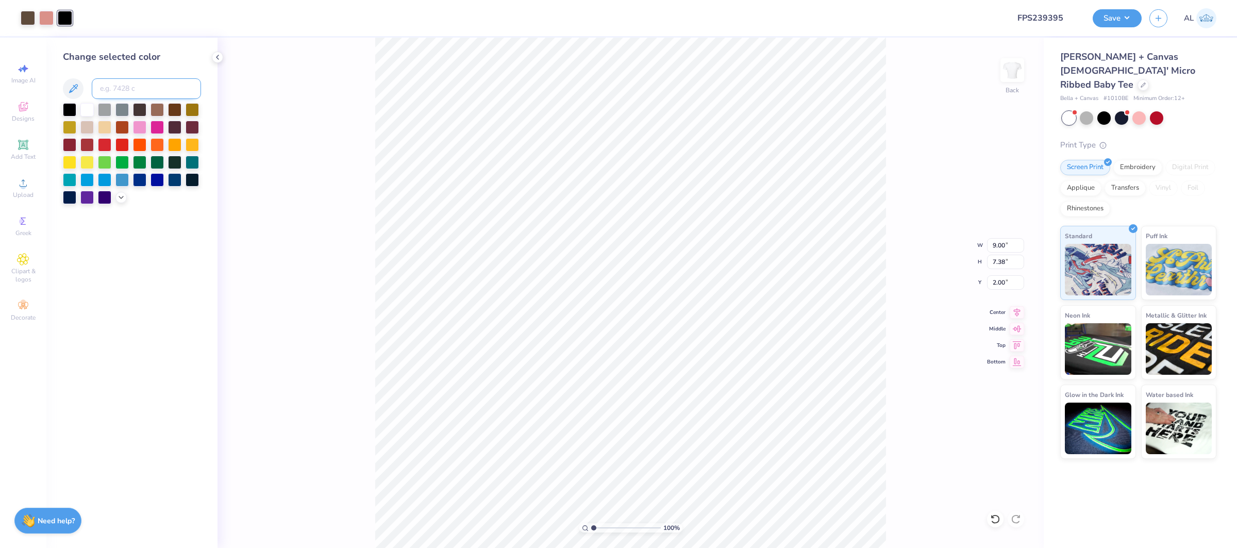
click at [135, 89] on input at bounding box center [146, 88] width 109 height 21
type input "7606"
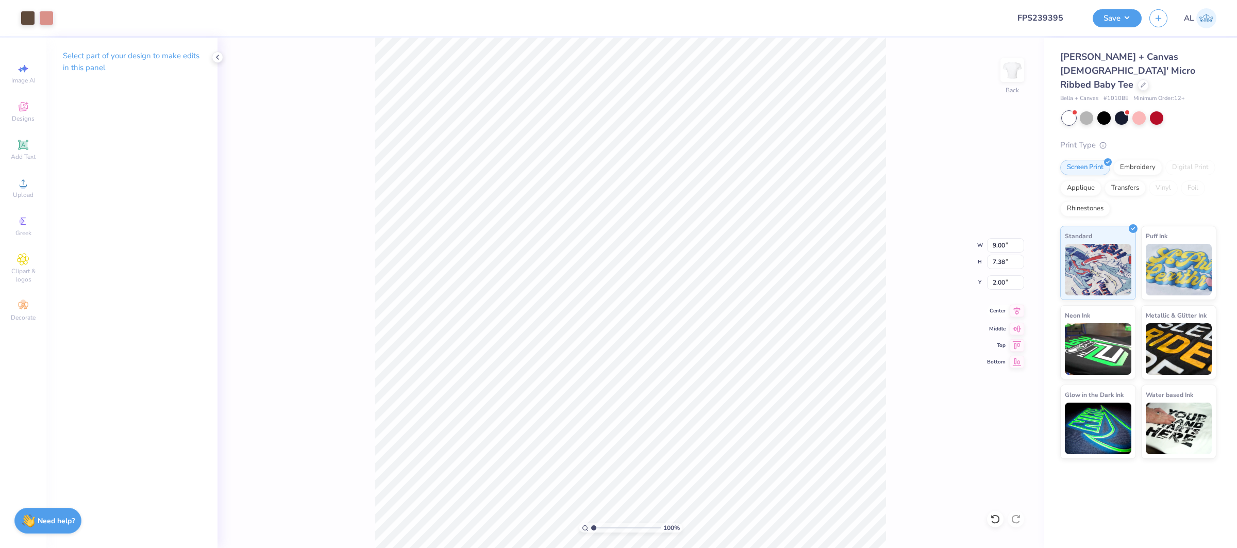
click at [1015, 312] on icon at bounding box center [1017, 310] width 7 height 9
drag, startPoint x: 1113, startPoint y: 13, endPoint x: 1121, endPoint y: 28, distance: 16.4
click at [1113, 13] on button "Save" at bounding box center [1117, 17] width 49 height 18
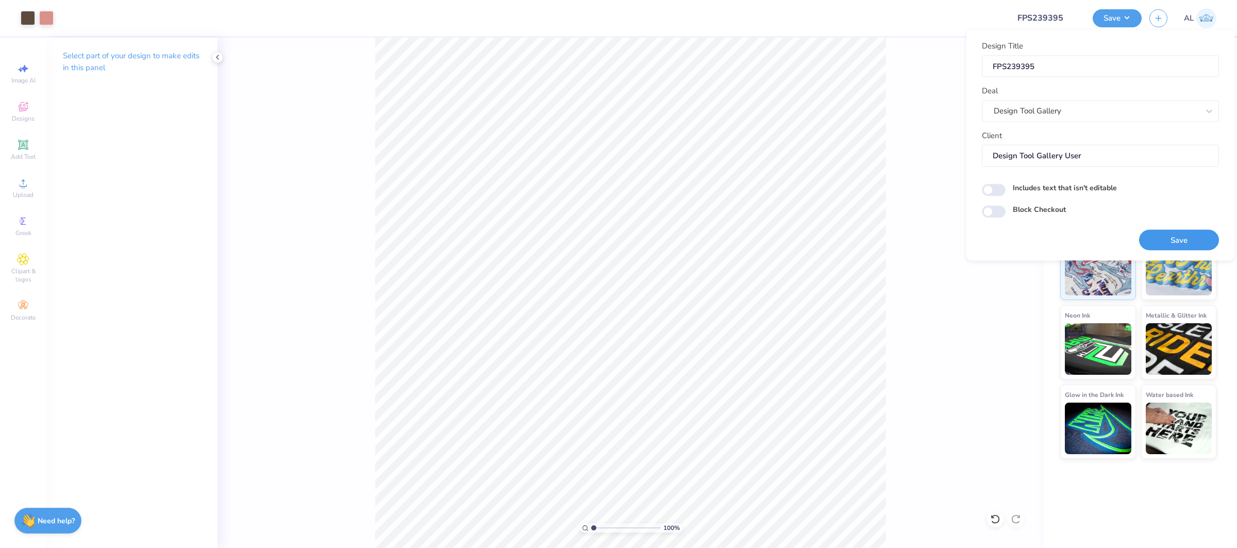
click at [1175, 244] on button "Save" at bounding box center [1179, 239] width 80 height 21
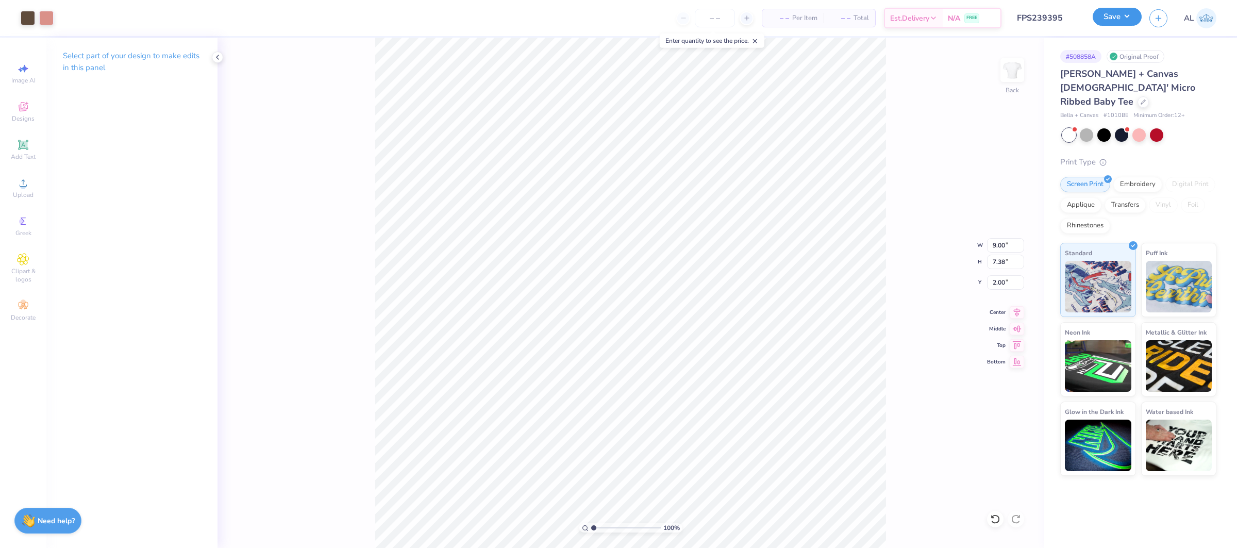
click at [1107, 16] on button "Save" at bounding box center [1117, 17] width 49 height 18
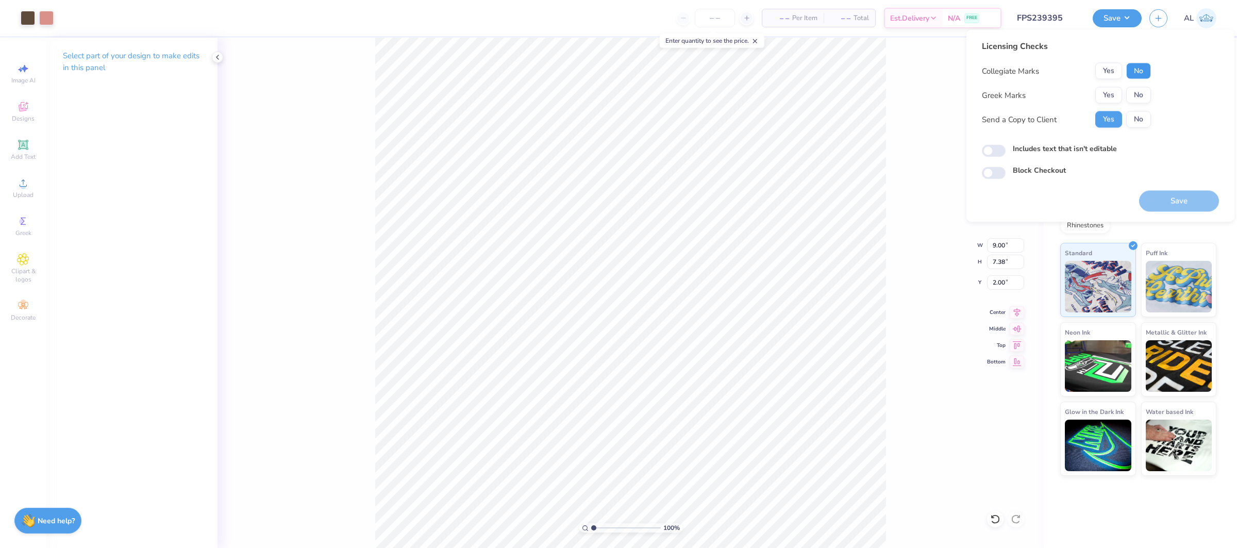
click at [1135, 71] on button "No" at bounding box center [1138, 71] width 25 height 16
click at [1104, 96] on button "Yes" at bounding box center [1108, 95] width 27 height 16
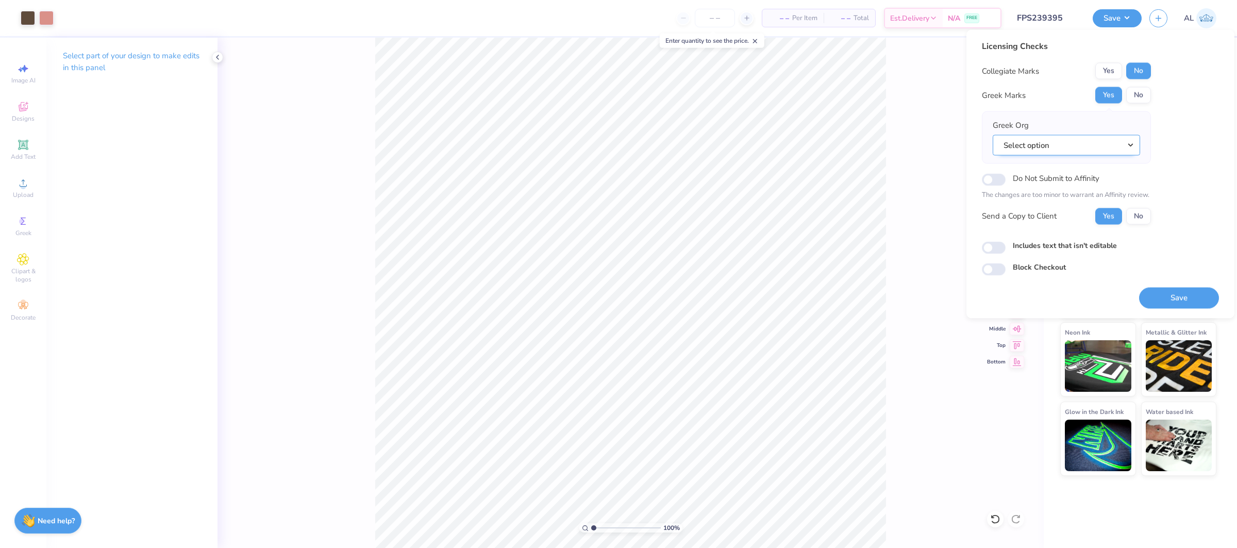
click at [1114, 144] on button "Select option" at bounding box center [1066, 145] width 147 height 21
click at [1065, 225] on link "Zeta Tau Alpha" at bounding box center [1066, 230] width 139 height 17
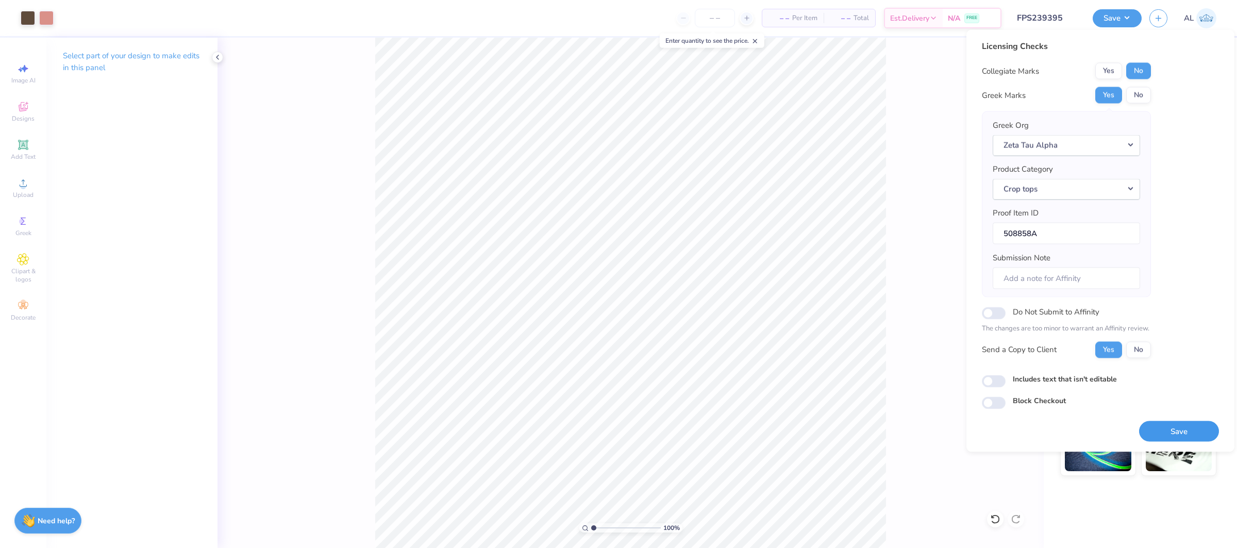
click at [1190, 441] on button "Save" at bounding box center [1179, 431] width 80 height 21
